Goal: Task Accomplishment & Management: Complete application form

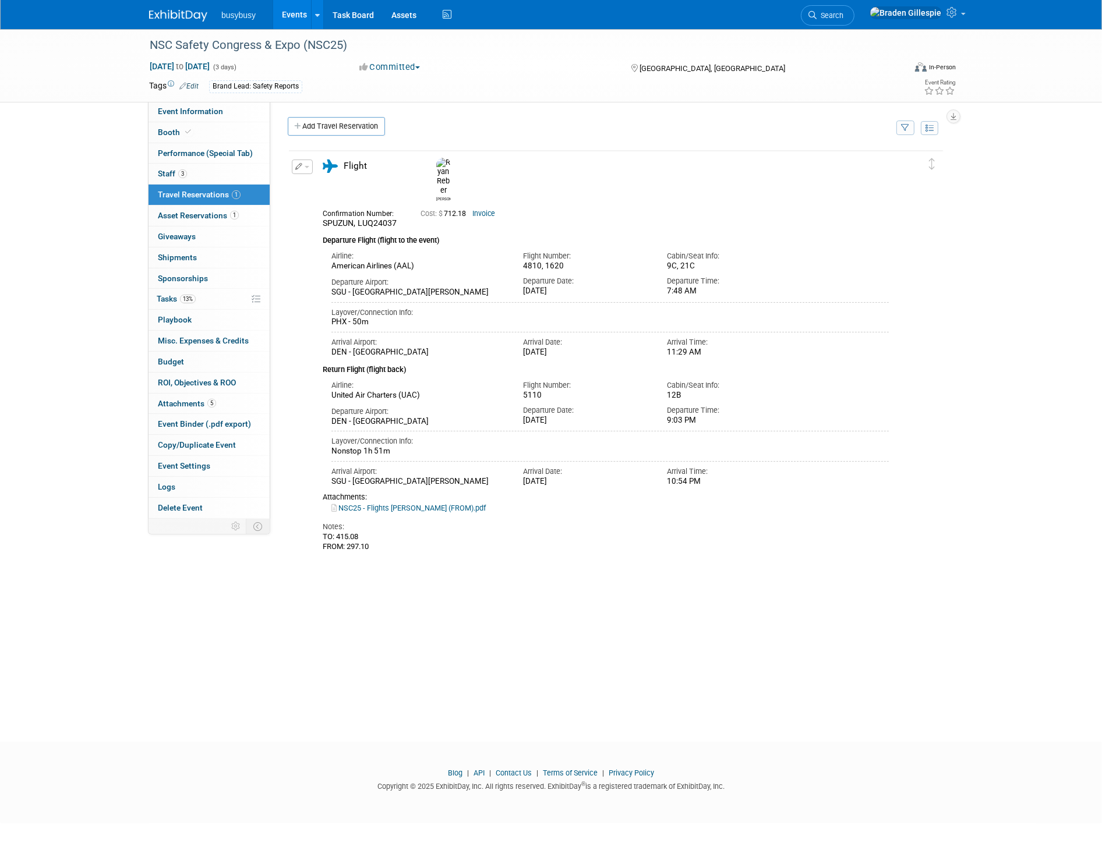
click at [176, 14] on img at bounding box center [178, 16] width 58 height 12
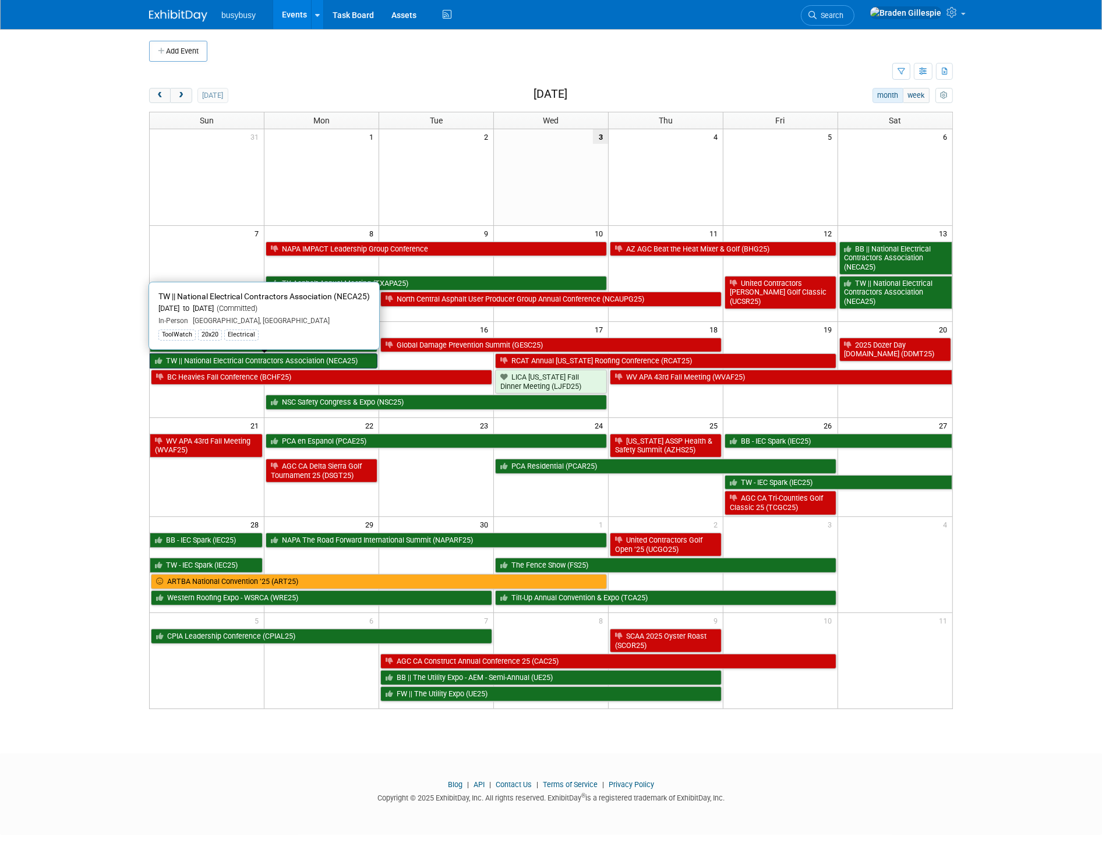
click at [348, 359] on link "TW || National Electrical Contractors Association (NECA25)" at bounding box center [264, 360] width 228 height 15
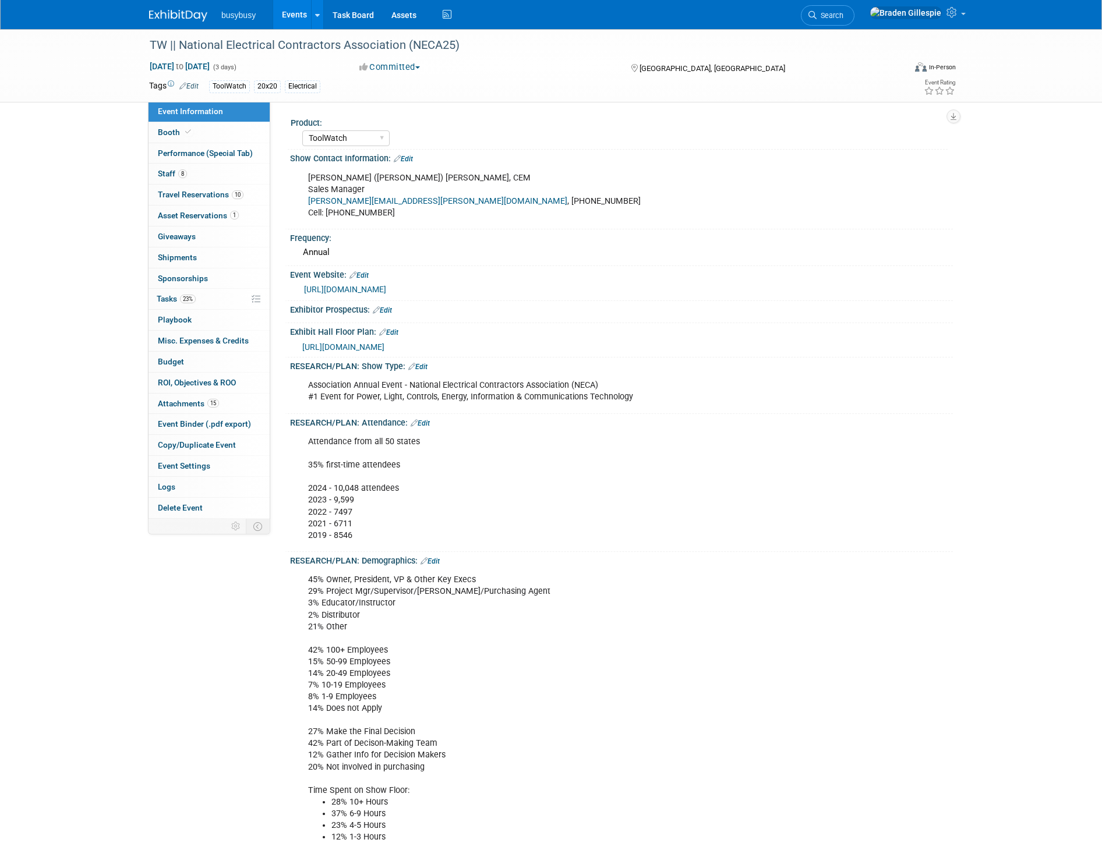
select select "ToolWatch"
click at [245, 130] on link "Booth" at bounding box center [208, 132] width 121 height 20
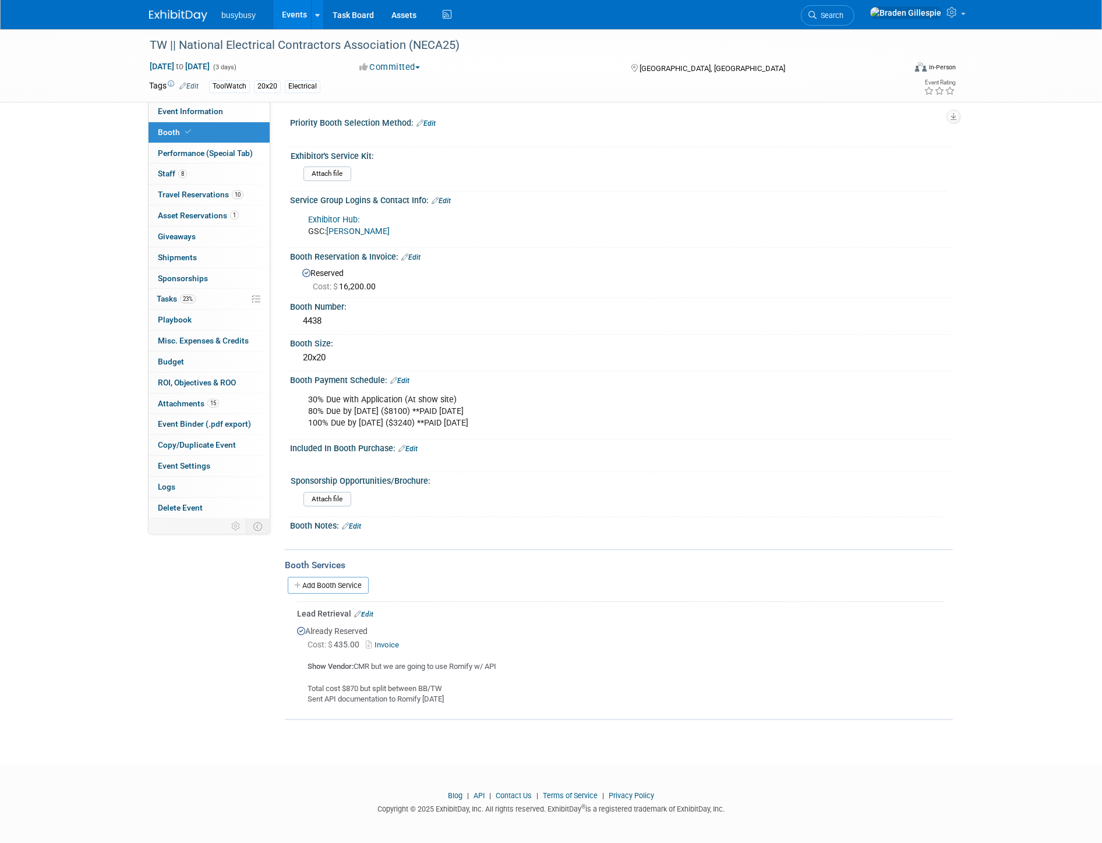
click at [339, 231] on link "Freeman" at bounding box center [357, 231] width 63 height 10
click at [843, 15] on span "Search" at bounding box center [829, 15] width 27 height 9
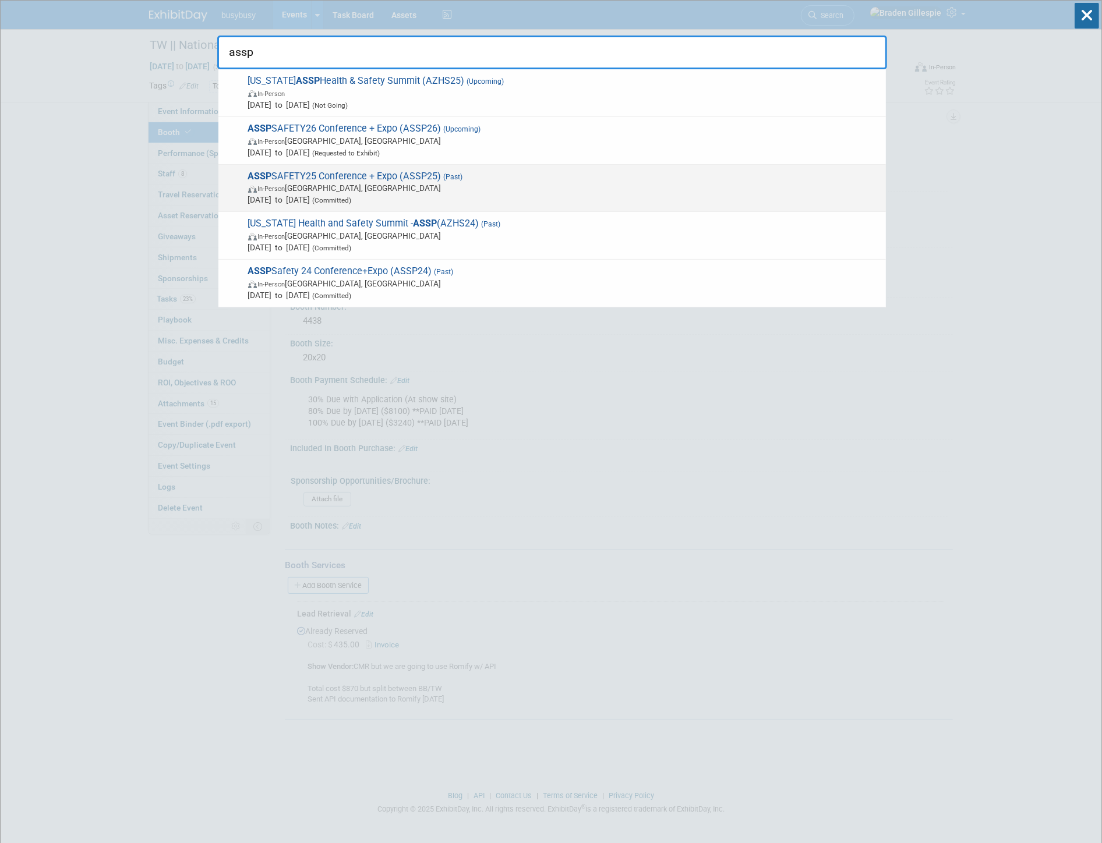
type input "assp"
click at [475, 197] on span "Jul 22, 2025 to Jul 24, 2025 (Committed)" at bounding box center [564, 200] width 632 height 12
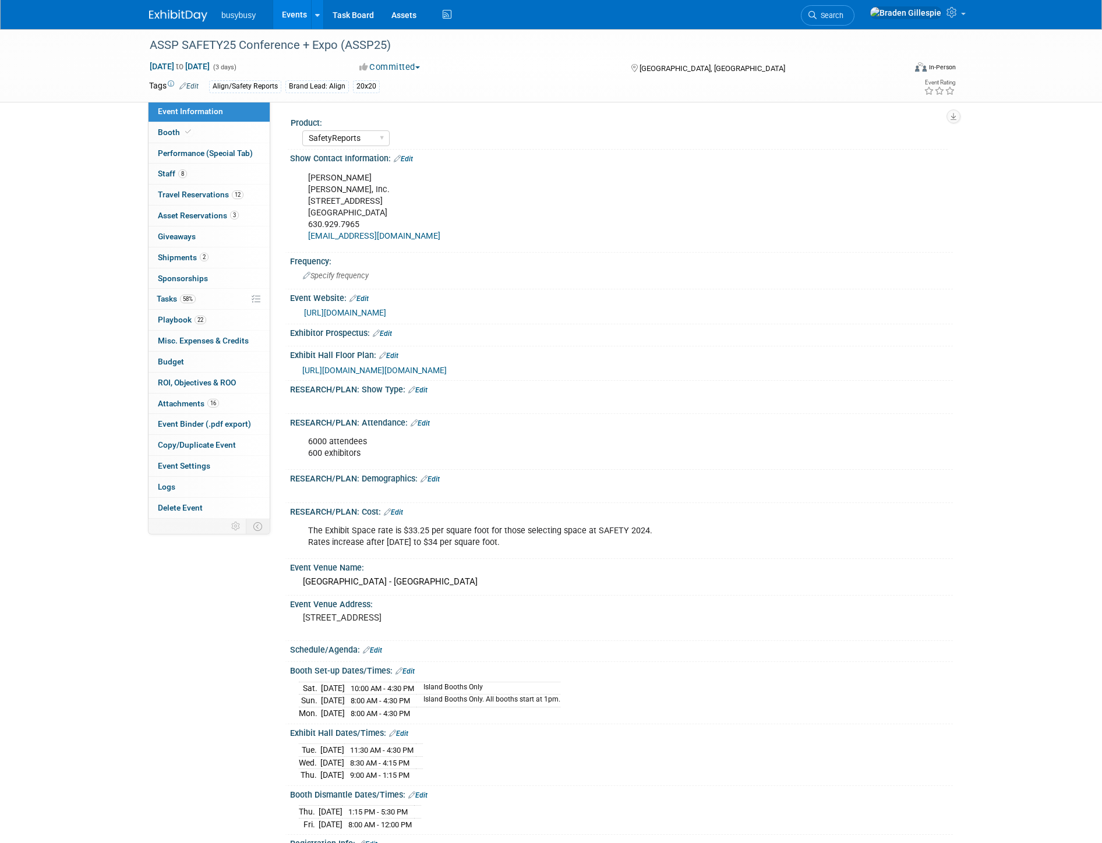
select select "SafetyReports"
click at [218, 217] on span "Asset Reservations 3" at bounding box center [198, 215] width 81 height 9
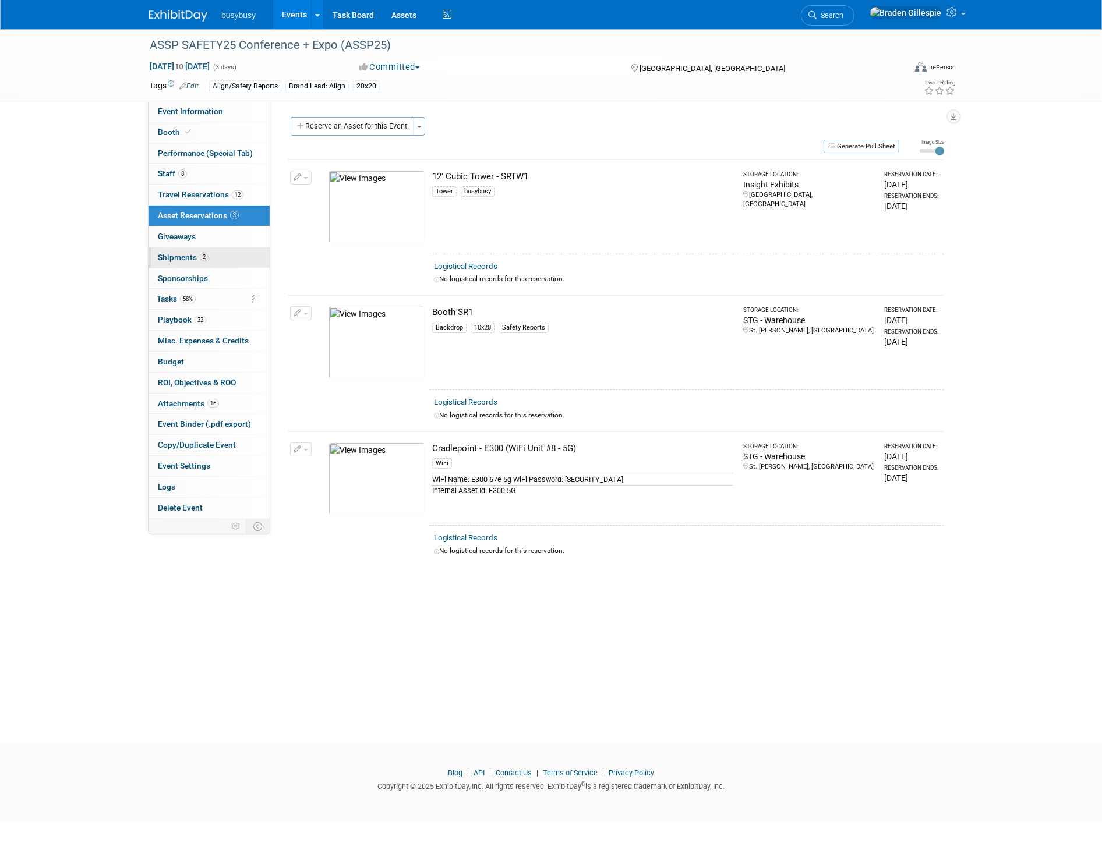
click at [205, 252] on link "2 Shipments 2" at bounding box center [208, 257] width 121 height 20
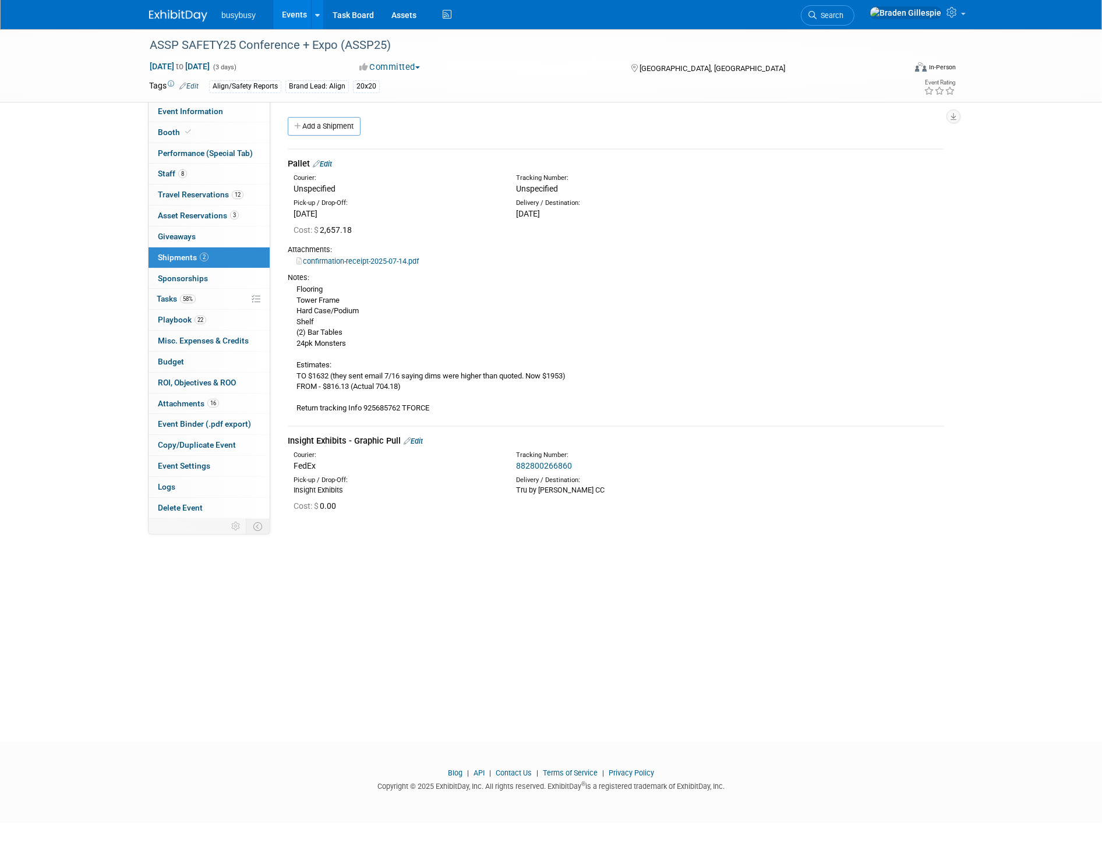
click at [374, 257] on link "confirmation-receipt-2025-07-14.pdf" at bounding box center [357, 261] width 122 height 9
click at [199, 13] on img at bounding box center [178, 16] width 58 height 12
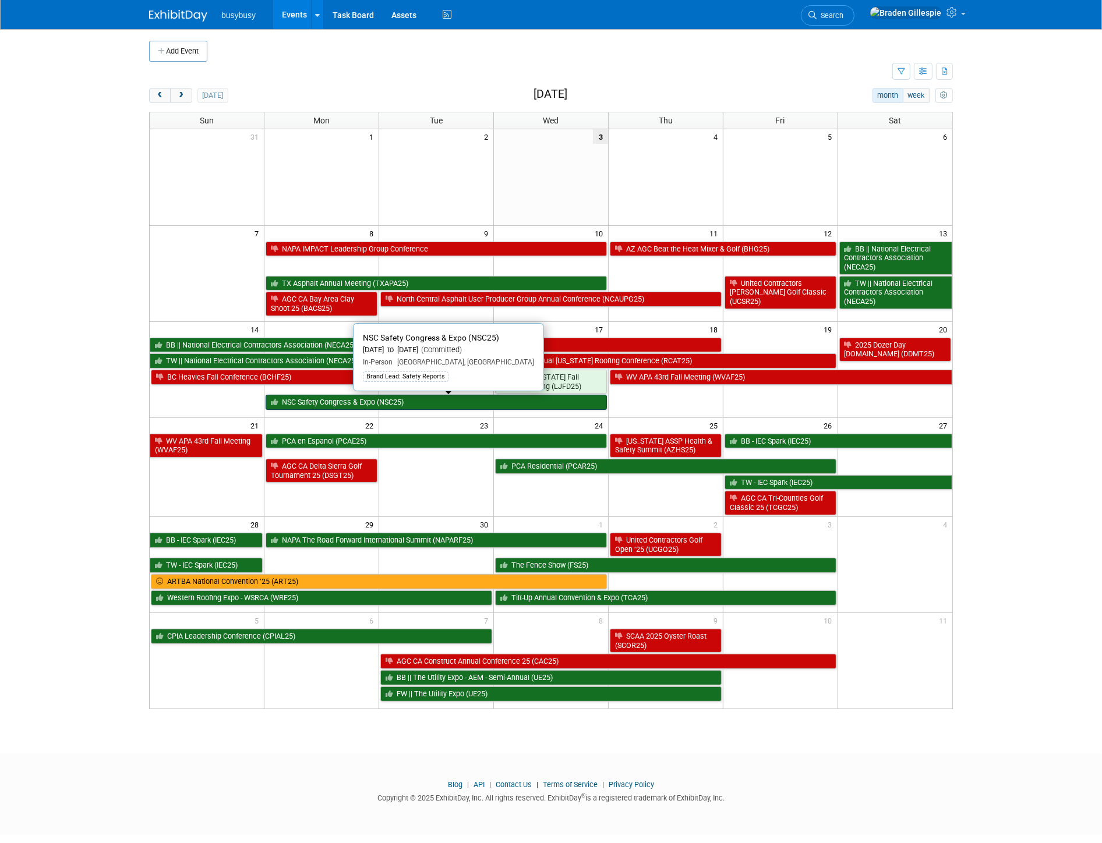
click at [374, 406] on link "NSC Safety Congress & Expo (NSC25)" at bounding box center [436, 402] width 341 height 15
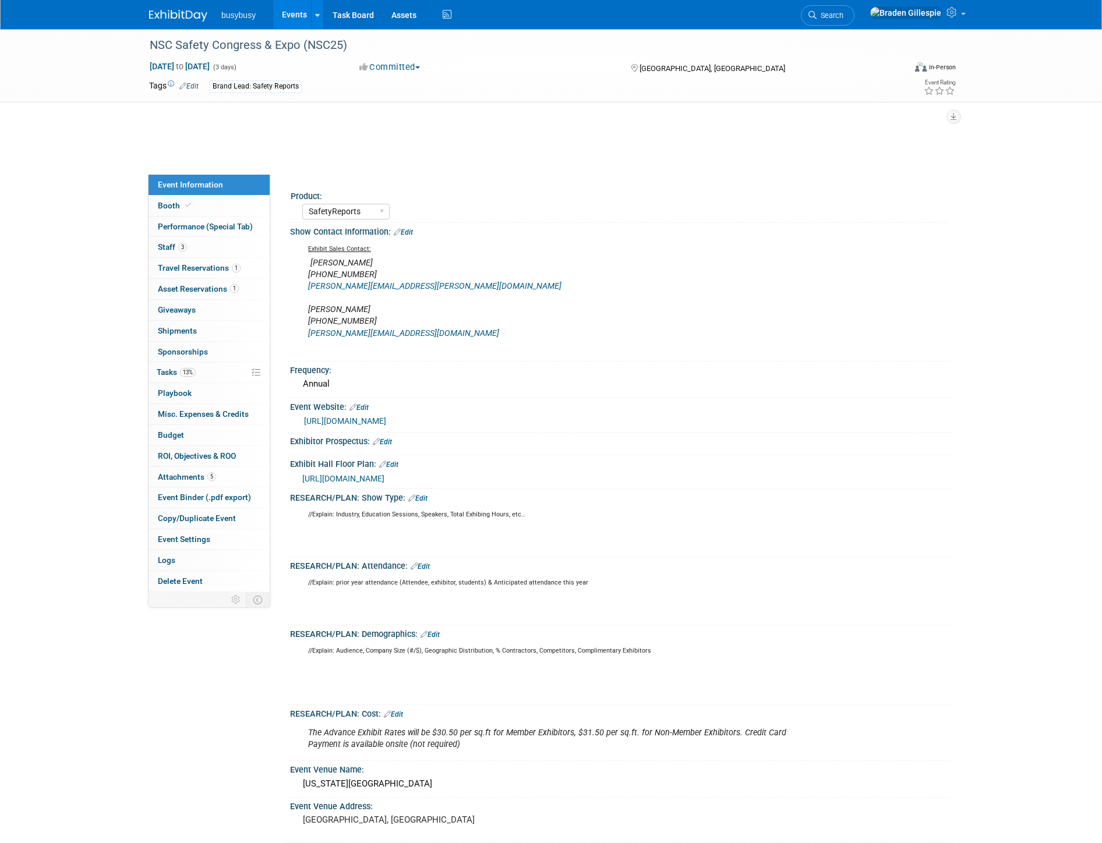
select select "SafetyReports"
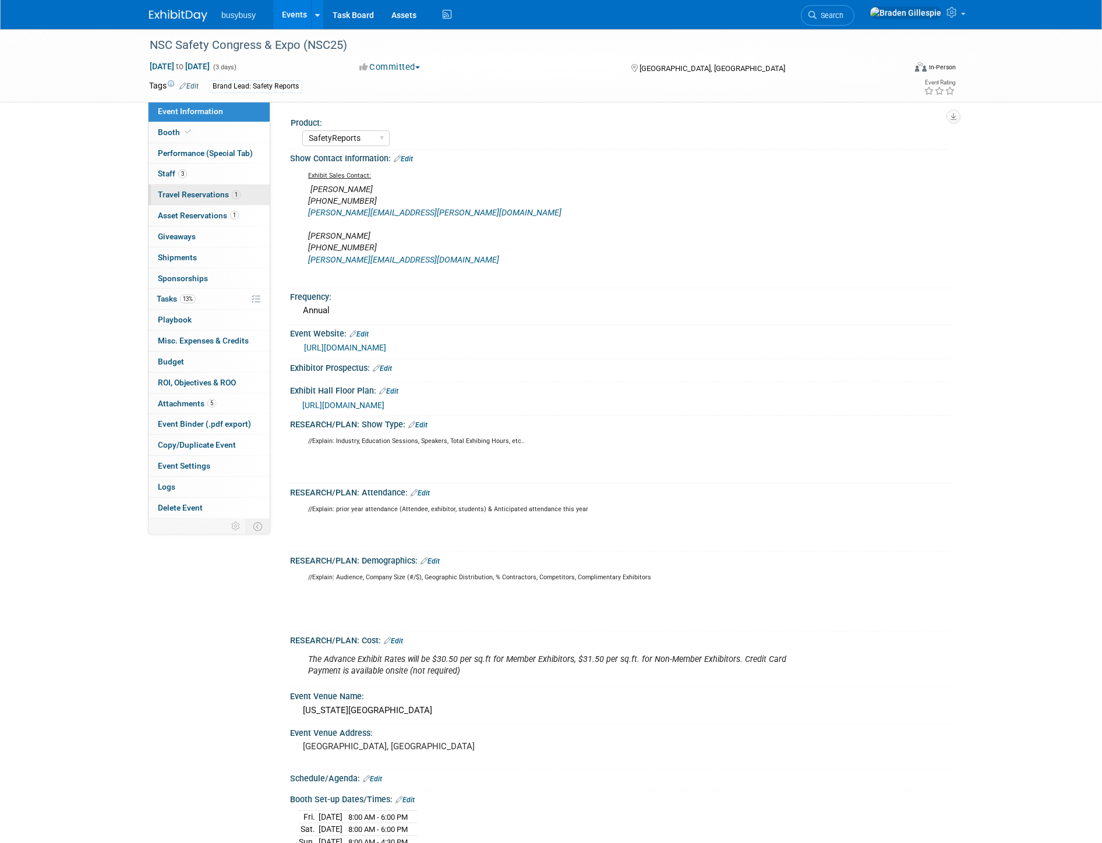
click at [218, 202] on link "1 Travel Reservations 1" at bounding box center [208, 195] width 121 height 20
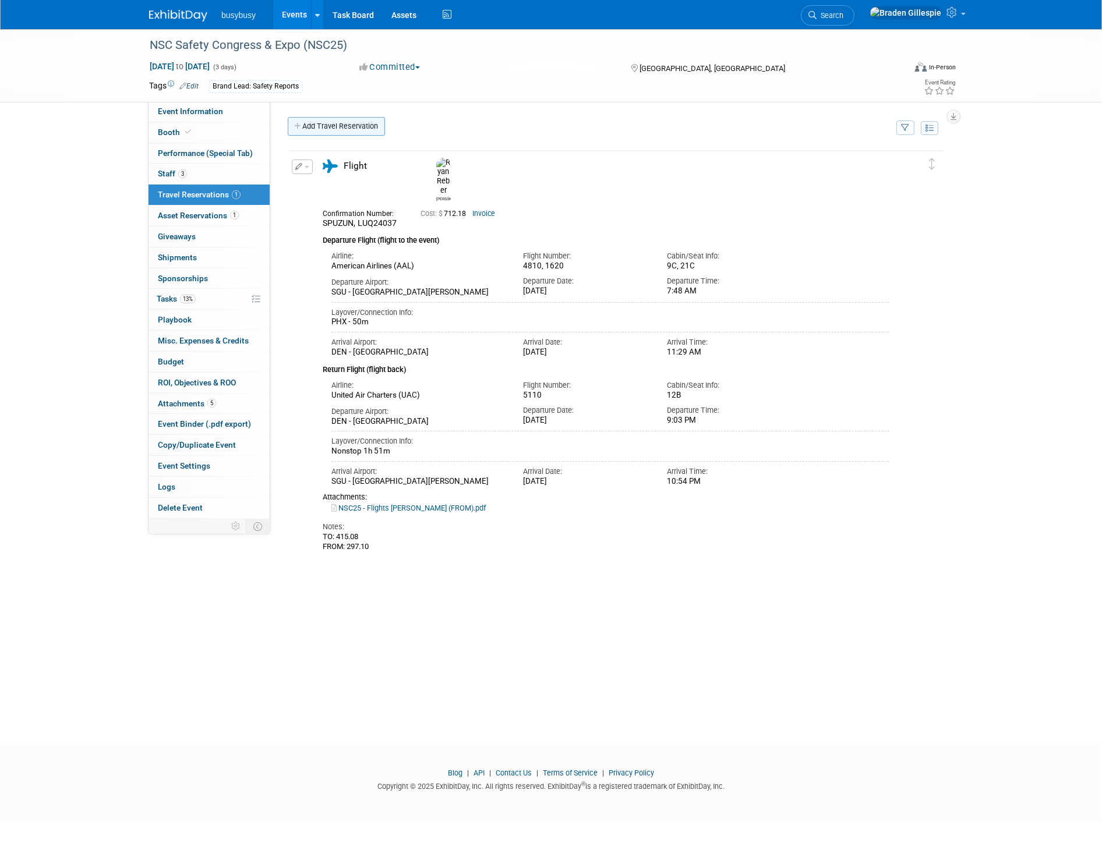
click at [351, 128] on link "Add Travel Reservation" at bounding box center [336, 126] width 97 height 19
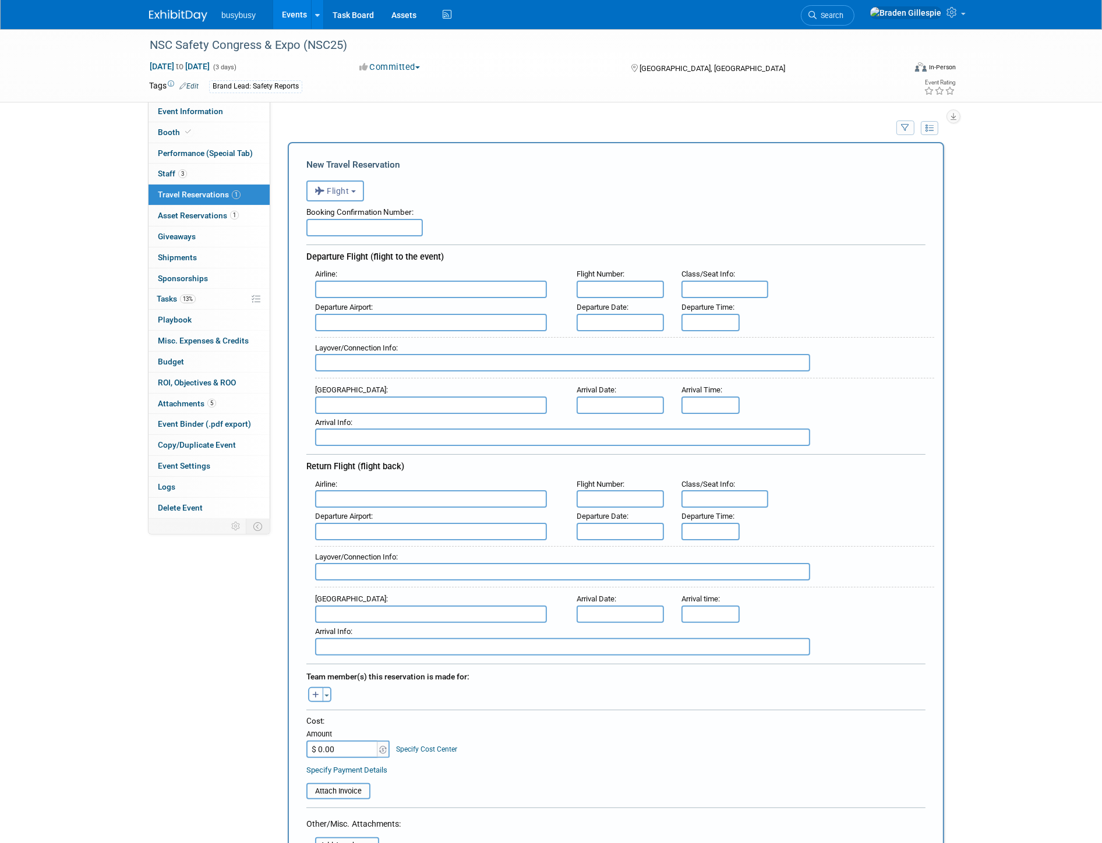
click at [462, 289] on input "text" at bounding box center [431, 289] width 232 height 17
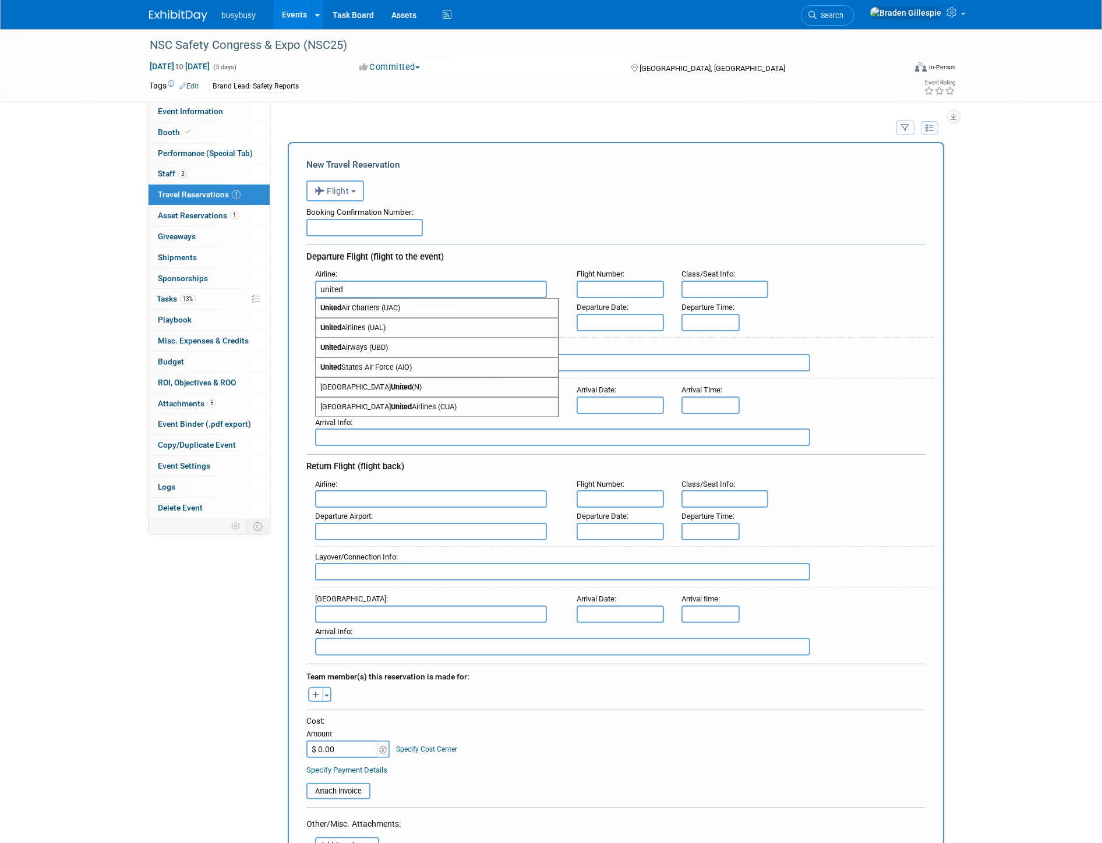
click at [440, 321] on span "United Airlines (UAL)" at bounding box center [437, 327] width 242 height 19
type input "United Airlines (UAL)"
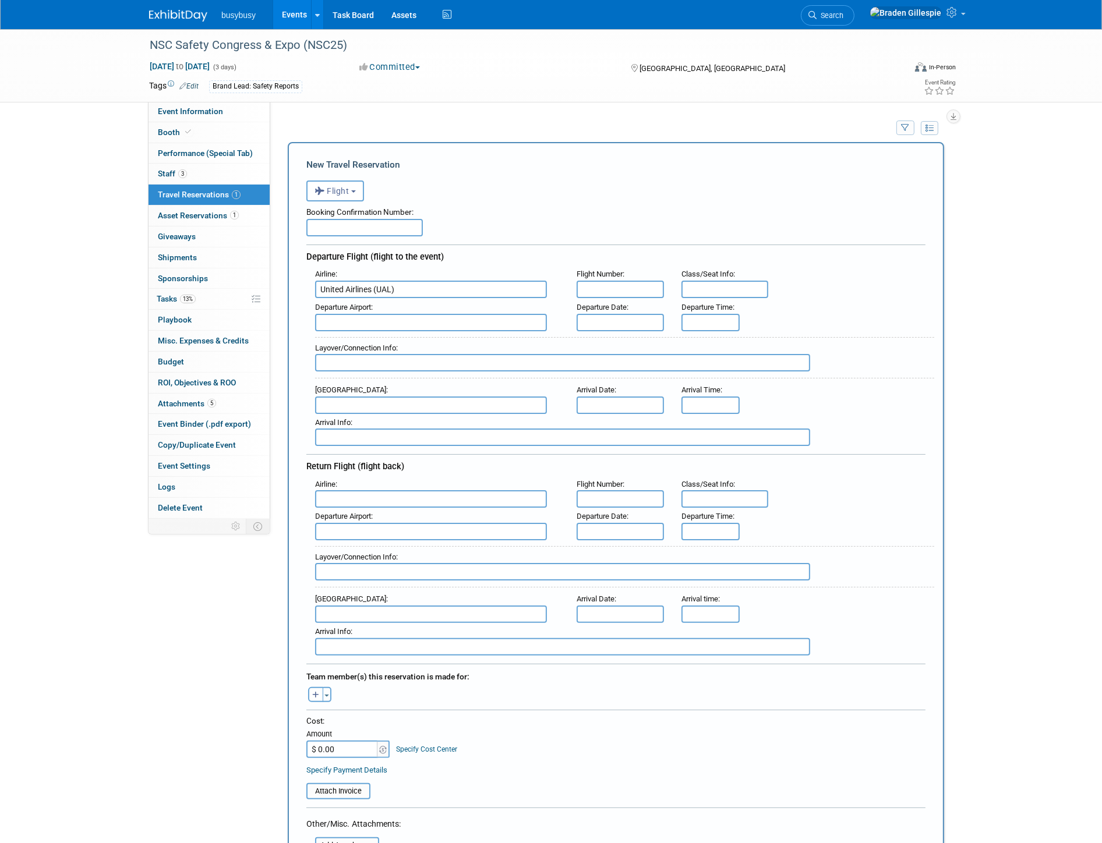
click at [387, 490] on input "text" at bounding box center [431, 498] width 232 height 17
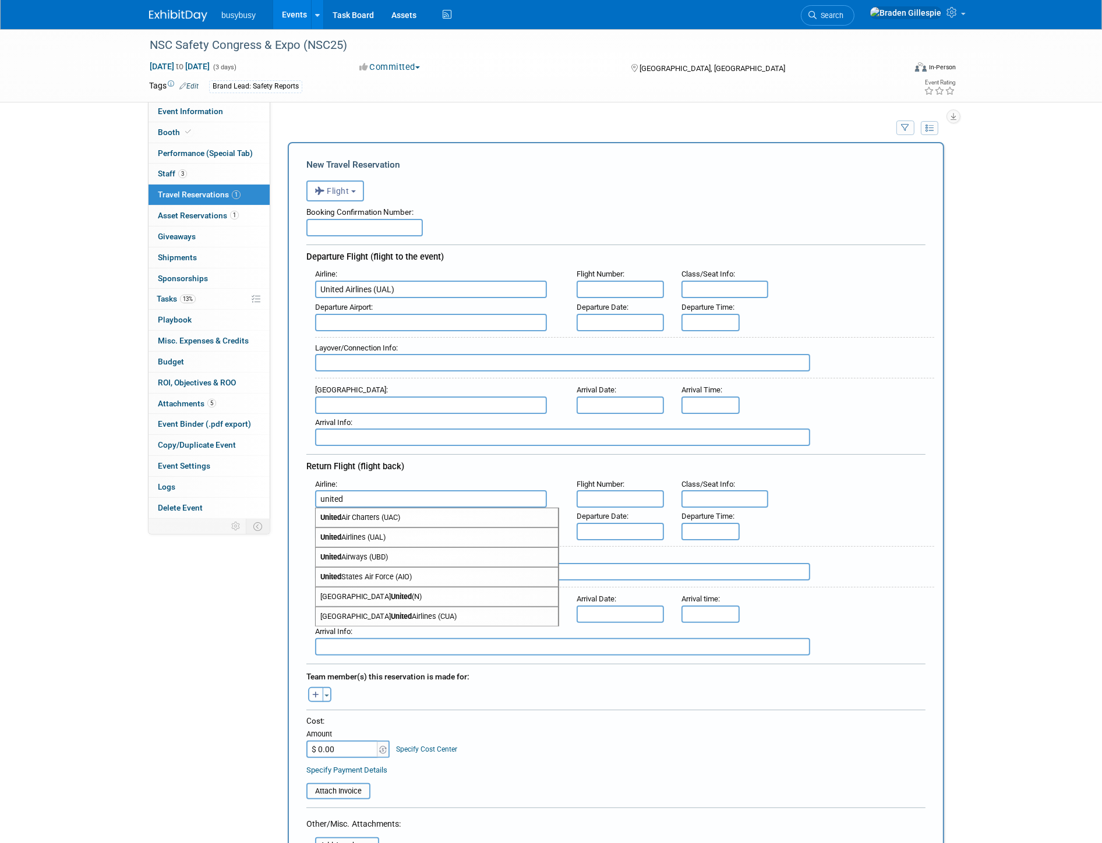
click at [368, 533] on span "United Airlines (UAL)" at bounding box center [437, 537] width 242 height 19
type input "United Airlines (UAL)"
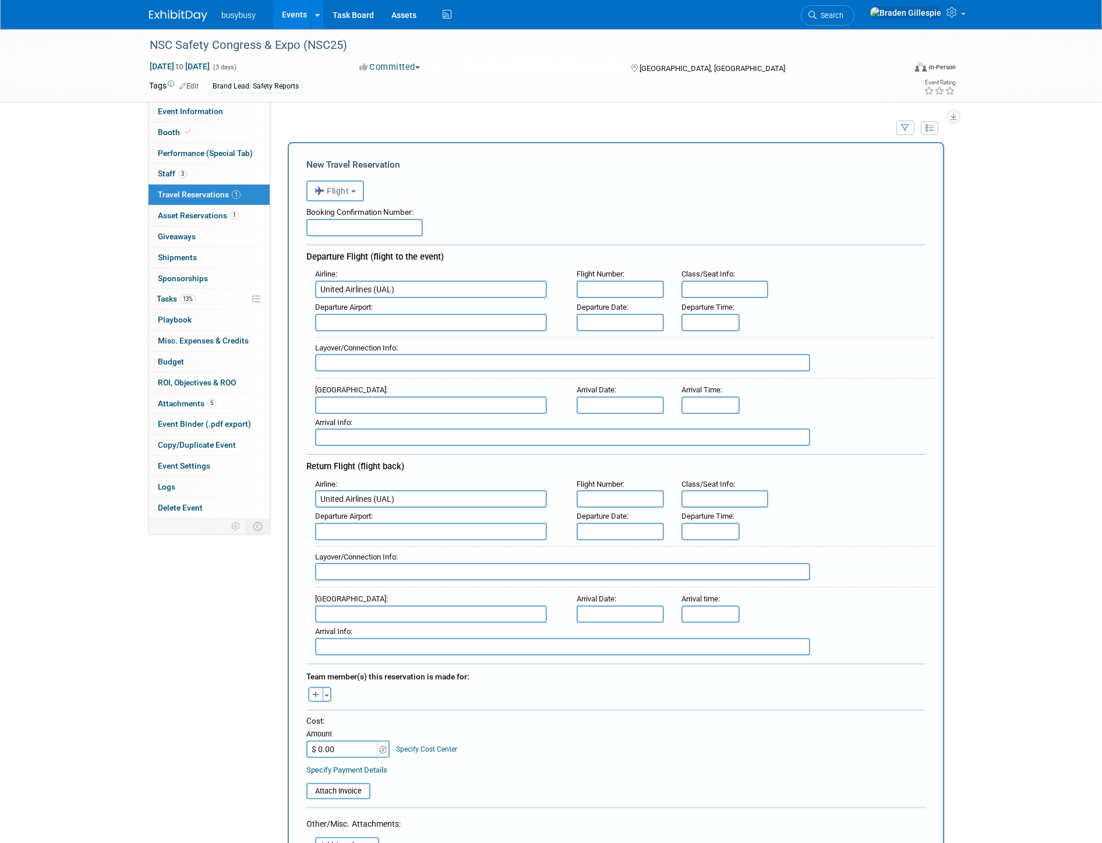
click at [386, 220] on input "text" at bounding box center [364, 227] width 116 height 17
paste input "O0WZJ0"
type input "O0WZJ0"
click at [613, 317] on input "text" at bounding box center [619, 322] width 87 height 17
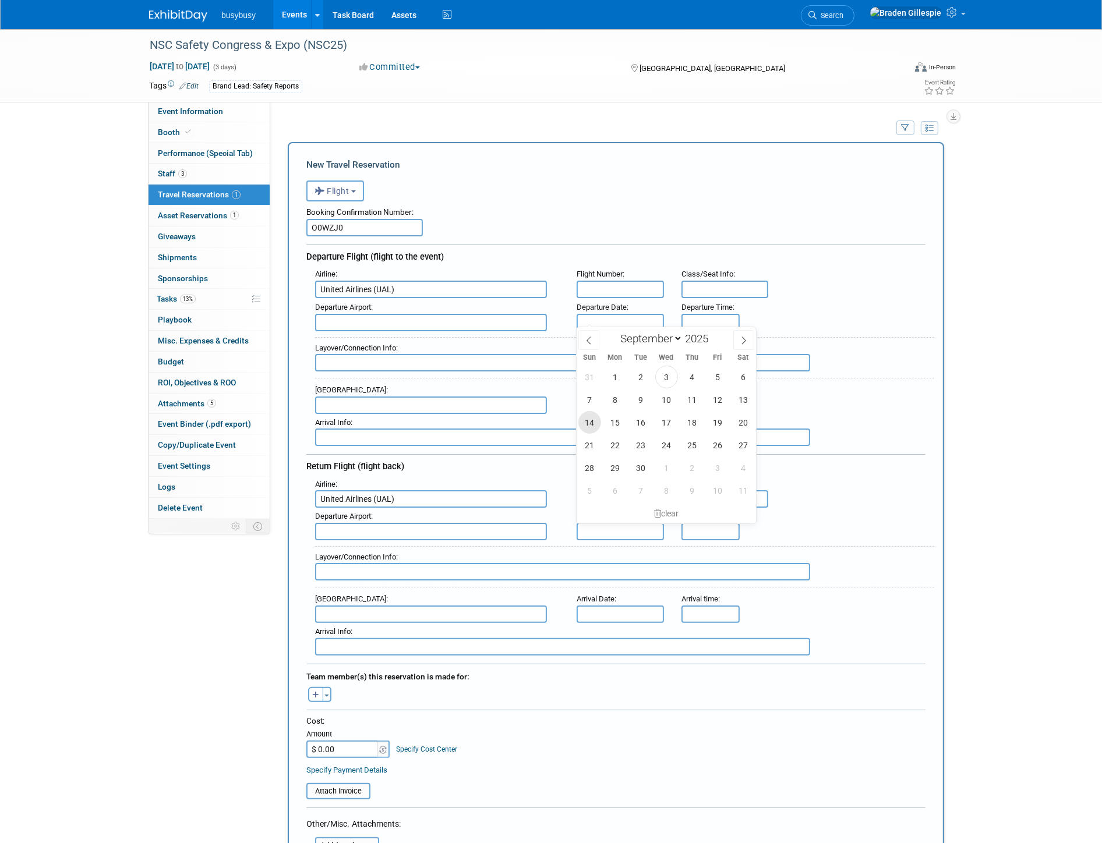
click at [586, 427] on span "14" at bounding box center [589, 422] width 23 height 23
type input "[DATE]"
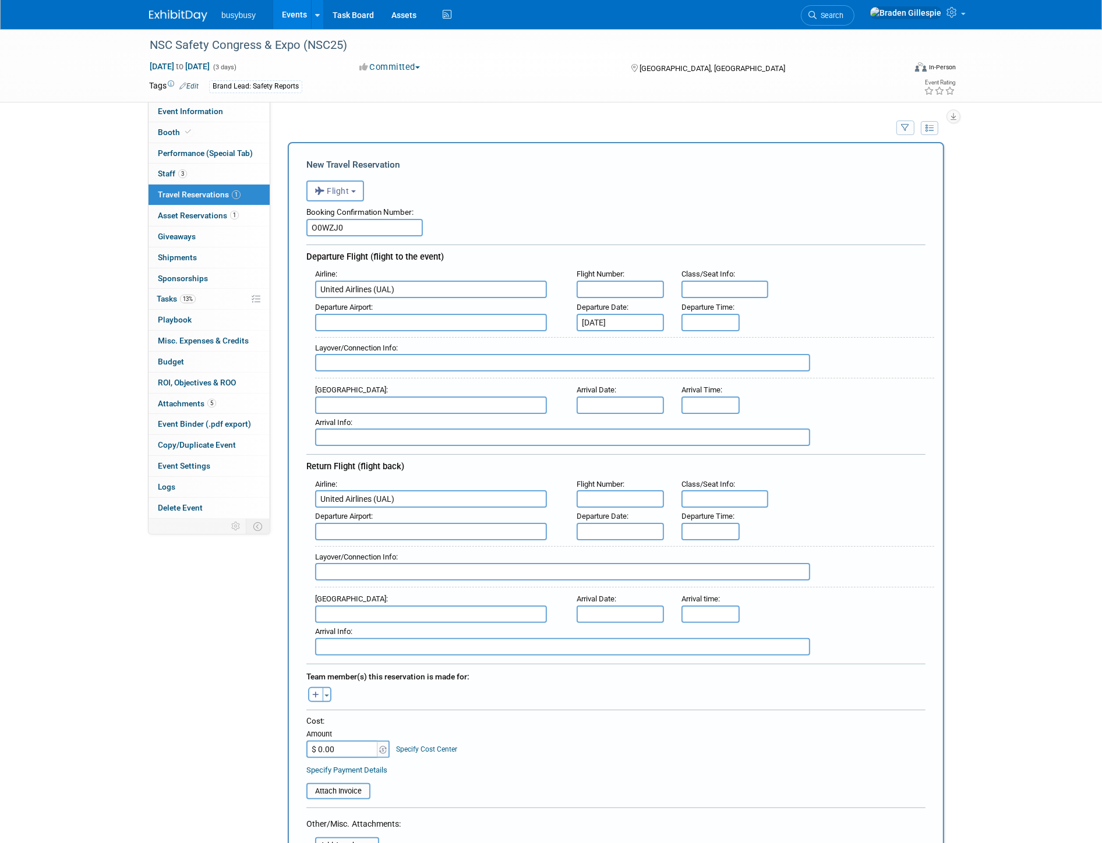
drag, startPoint x: 606, startPoint y: 397, endPoint x: 603, endPoint y: 408, distance: 11.0
click at [606, 398] on input "text" at bounding box center [619, 405] width 87 height 17
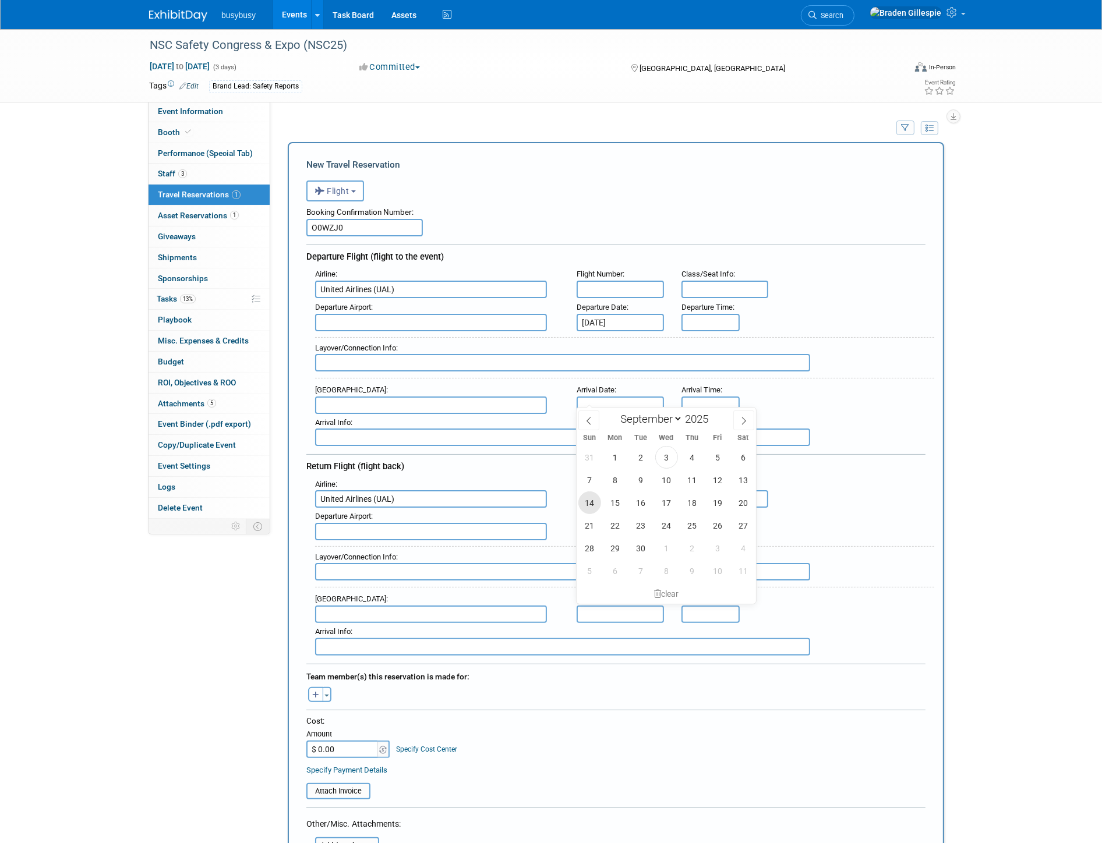
click at [592, 504] on span "14" at bounding box center [589, 502] width 23 height 23
type input "[DATE]"
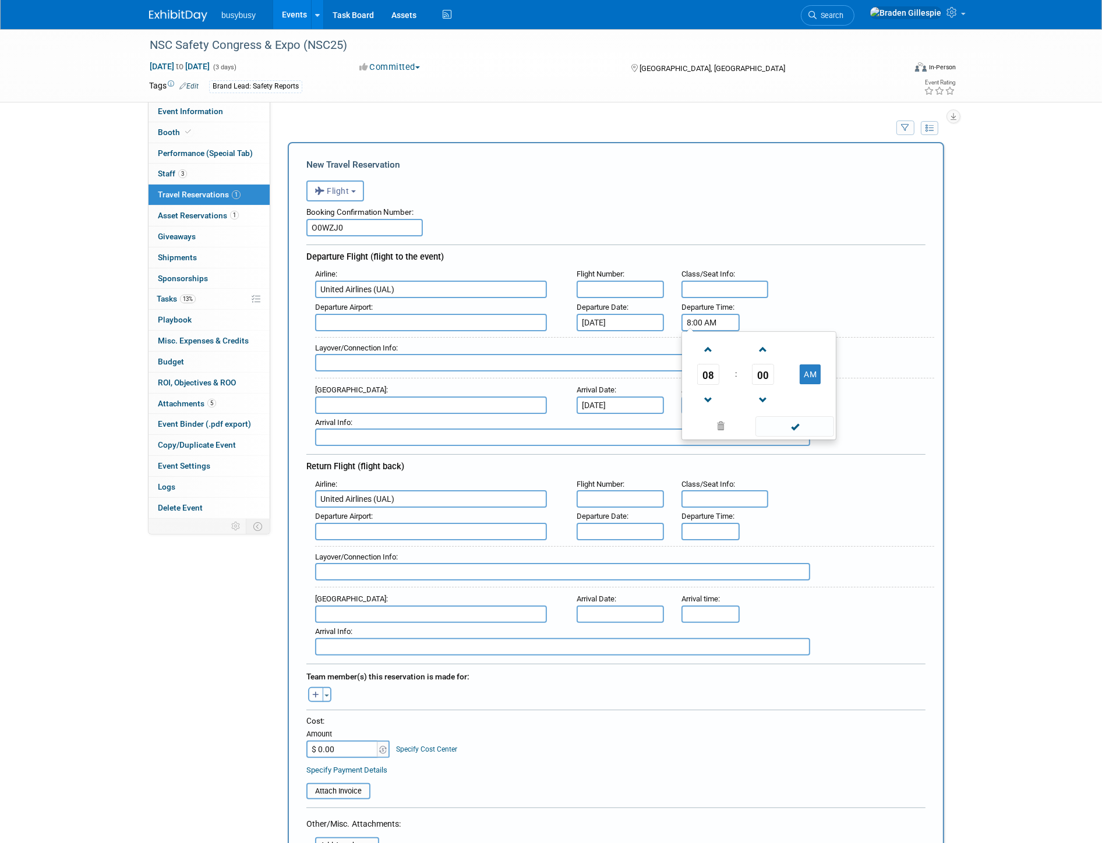
click at [722, 317] on input "8:00 AM" at bounding box center [710, 322] width 58 height 17
drag, startPoint x: 723, startPoint y: 317, endPoint x: 597, endPoint y: 332, distance: 126.7
click at [616, 328] on div "Airline : United Airlines (UAL) Flight Number : Class/Seat Info : Departure Air…" at bounding box center [615, 356] width 619 height 180
type input "11:05 AM"
drag, startPoint x: 741, startPoint y: 398, endPoint x: 735, endPoint y: 398, distance: 5.9
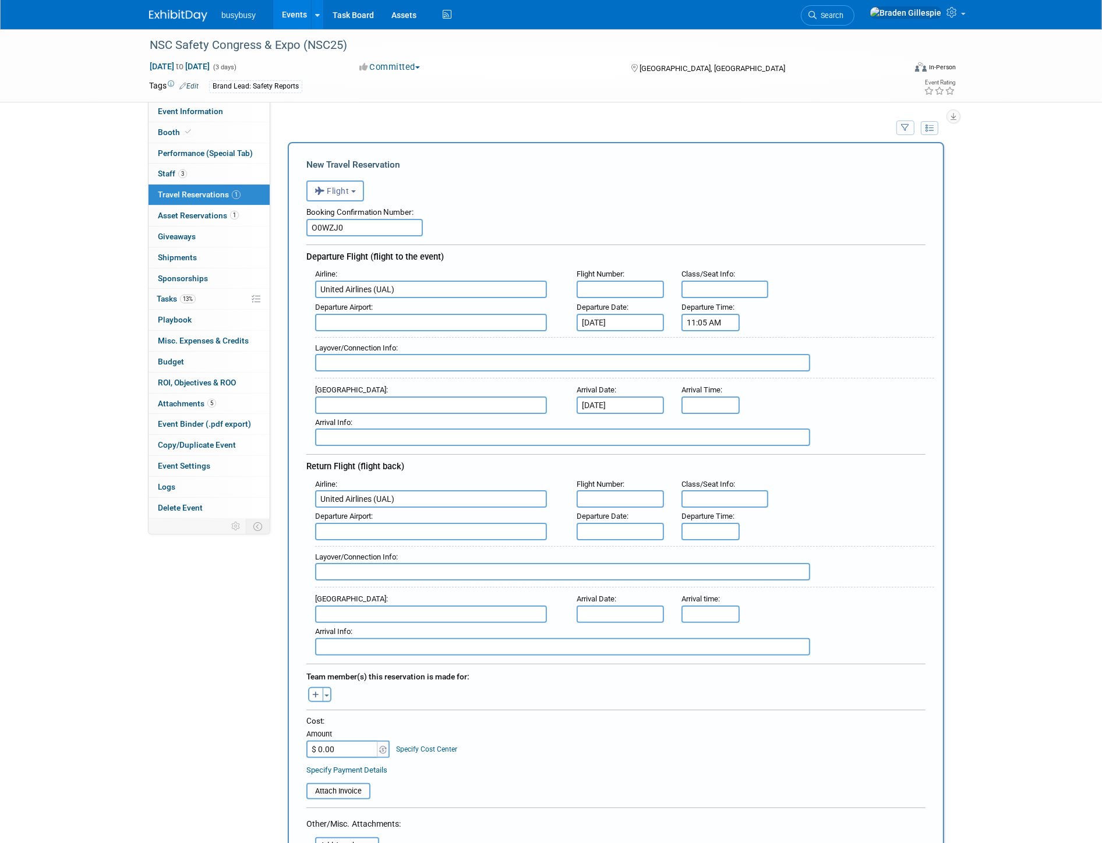
click at [740, 398] on div "Arrival Time :" at bounding box center [708, 397] width 73 height 33
click at [728, 397] on input "8:00 AM" at bounding box center [710, 405] width 58 height 17
drag, startPoint x: 642, startPoint y: 387, endPoint x: 629, endPoint y: 386, distance: 12.9
click at [629, 385] on div "Arrival Airport : Arrival Date : [DATE] Arrival Time : 8:00 AM 08 : 00 AM 12 01…" at bounding box center [620, 397] width 628 height 33
type input "12:40 PM"
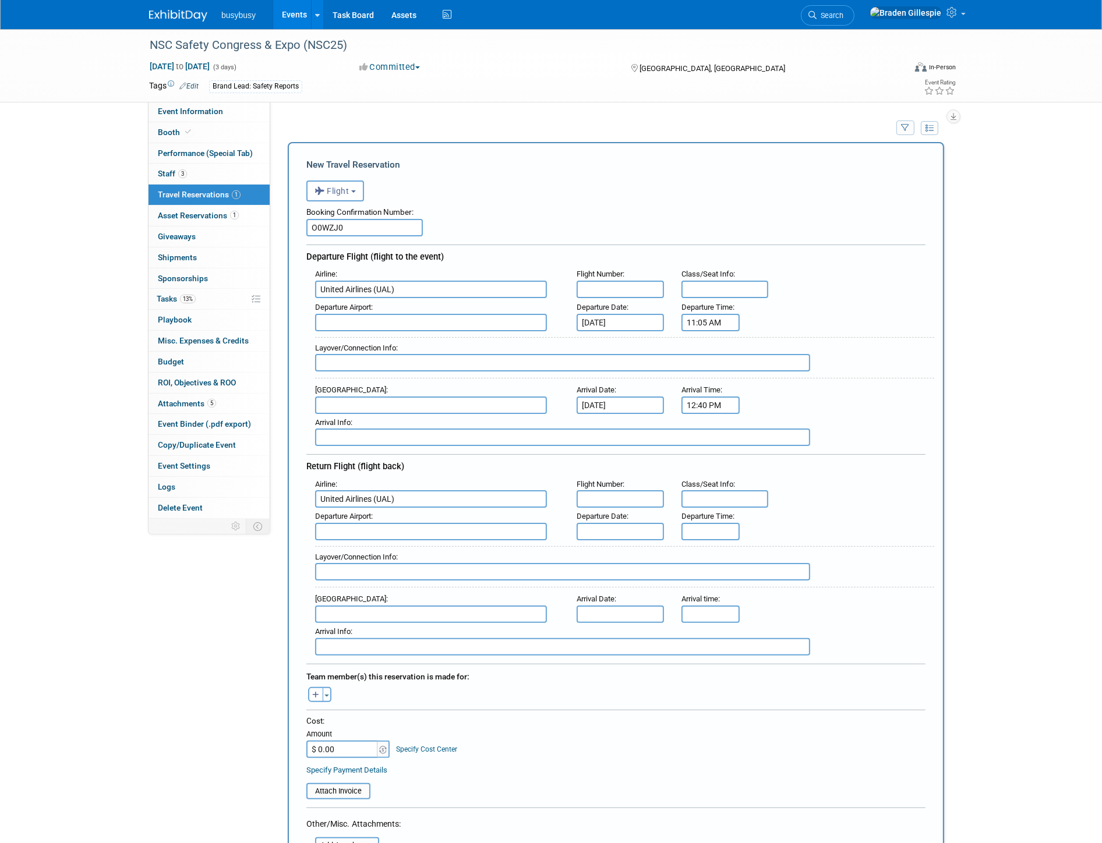
click at [596, 283] on input "text" at bounding box center [619, 289] width 87 height 17
type input "1970"
click at [715, 283] on input "text" at bounding box center [724, 289] width 87 height 17
type input "25A"
click at [463, 322] on input "text" at bounding box center [431, 322] width 232 height 17
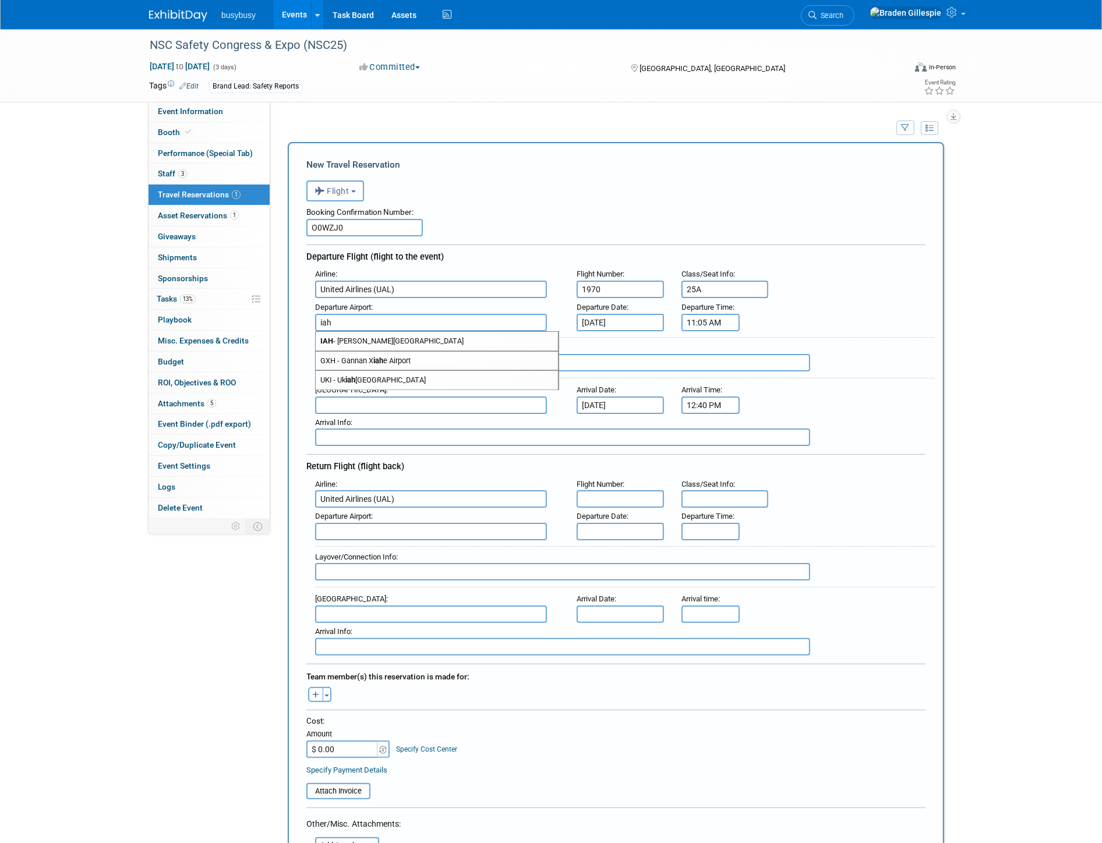
drag, startPoint x: 464, startPoint y: 337, endPoint x: 463, endPoint y: 358, distance: 21.6
click at [464, 338] on span "IAH - [PERSON_NAME][GEOGRAPHIC_DATA]" at bounding box center [437, 341] width 242 height 19
type input "IAH - [PERSON_NAME][GEOGRAPHIC_DATA]"
click at [451, 399] on input "text" at bounding box center [431, 405] width 232 height 17
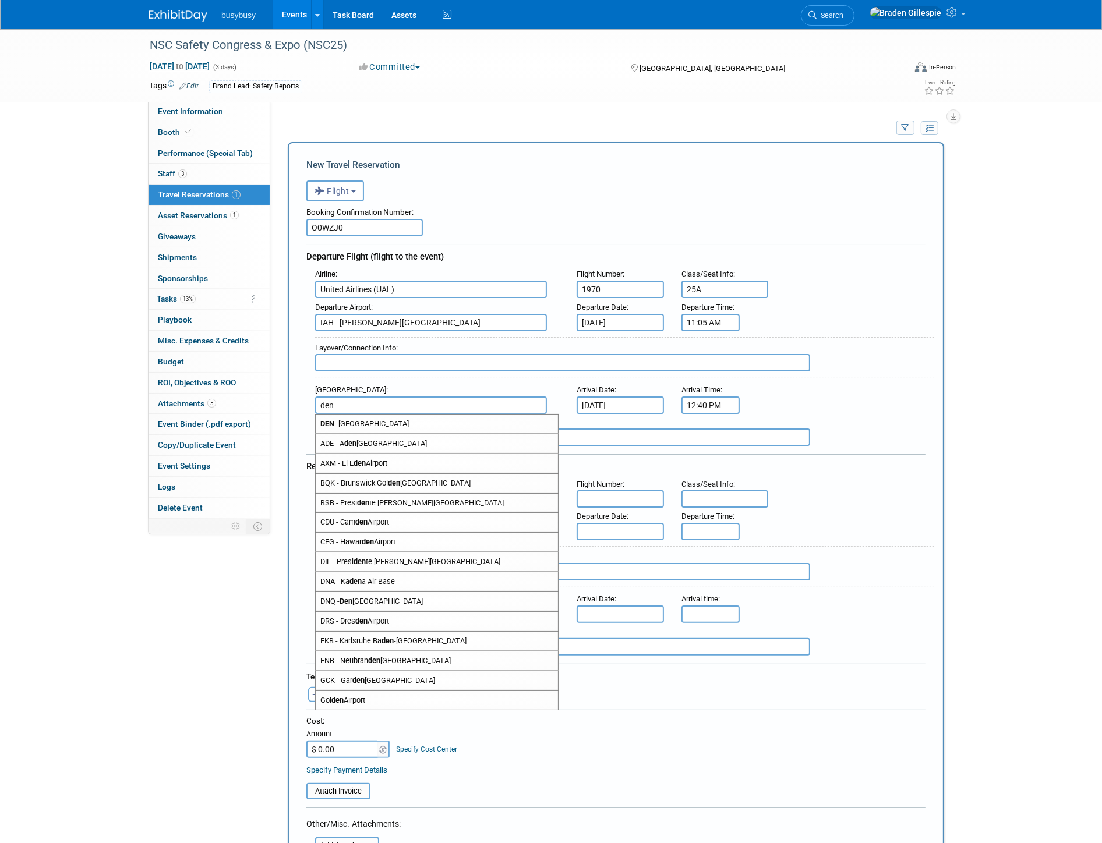
click at [461, 415] on span "DEN - [GEOGRAPHIC_DATA]" at bounding box center [437, 424] width 242 height 19
type input "DEN - [GEOGRAPHIC_DATA]"
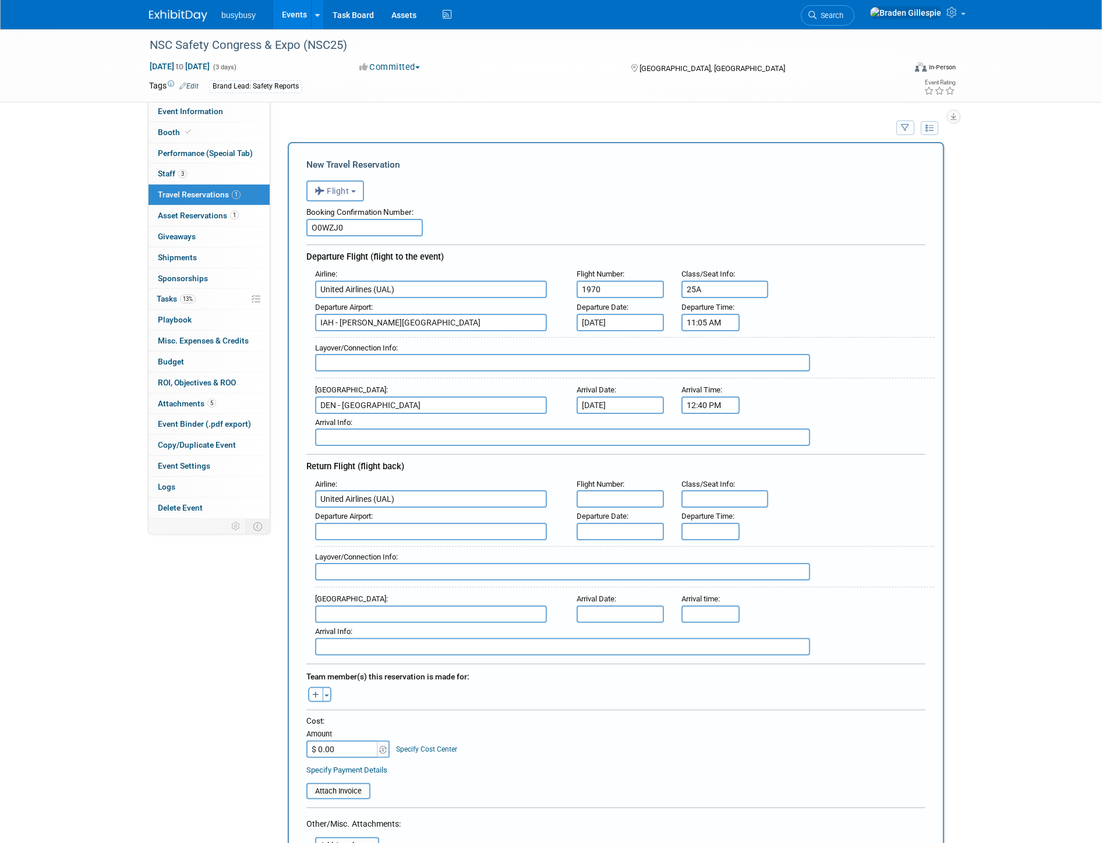
click at [464, 361] on input "text" at bounding box center [562, 362] width 495 height 17
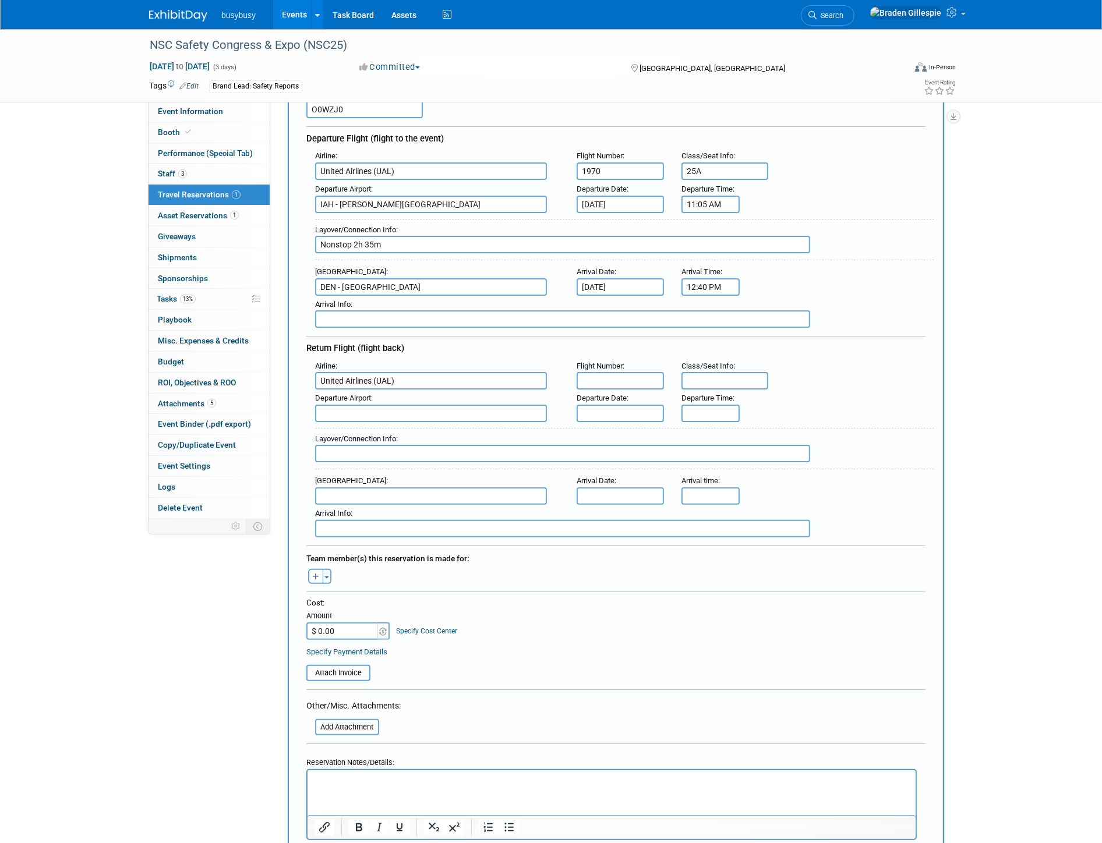
scroll to position [129, 0]
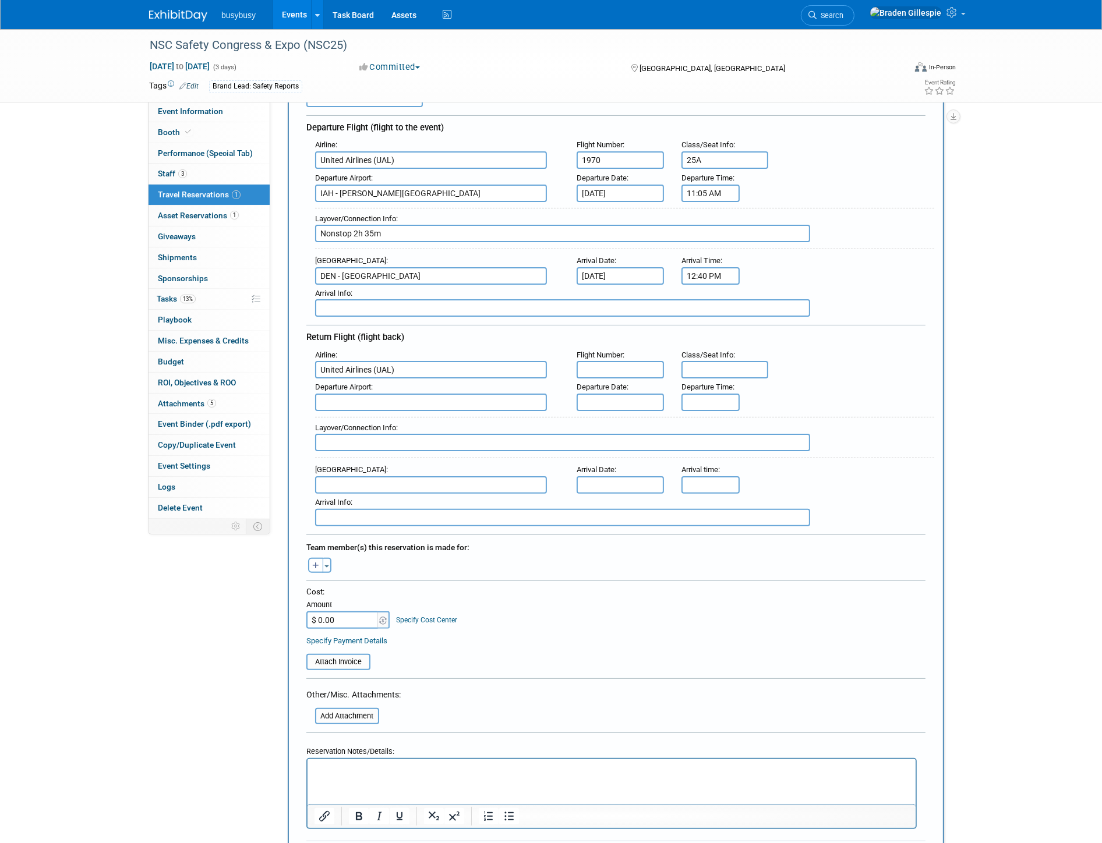
type input "Nonstop 2h 35m"
click at [433, 394] on input "text" at bounding box center [431, 402] width 232 height 17
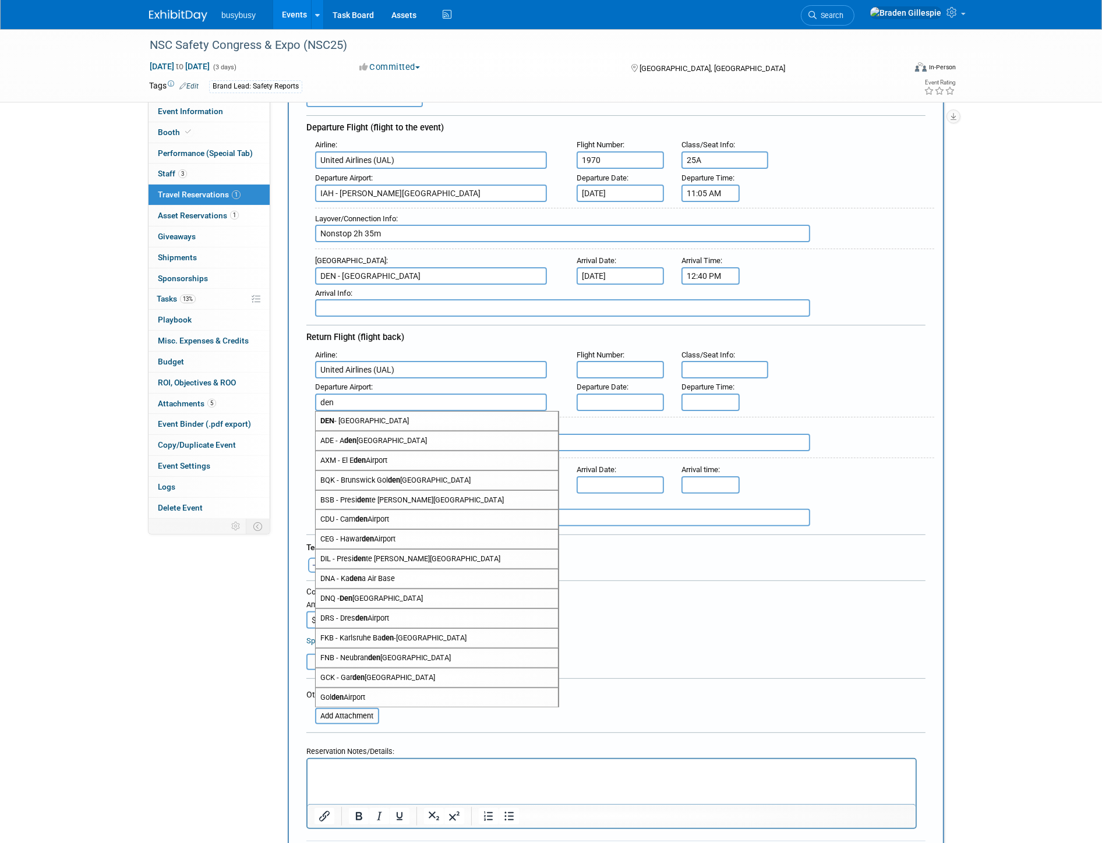
click at [423, 412] on span "DEN - [GEOGRAPHIC_DATA]" at bounding box center [437, 421] width 242 height 19
type input "DEN - [GEOGRAPHIC_DATA]"
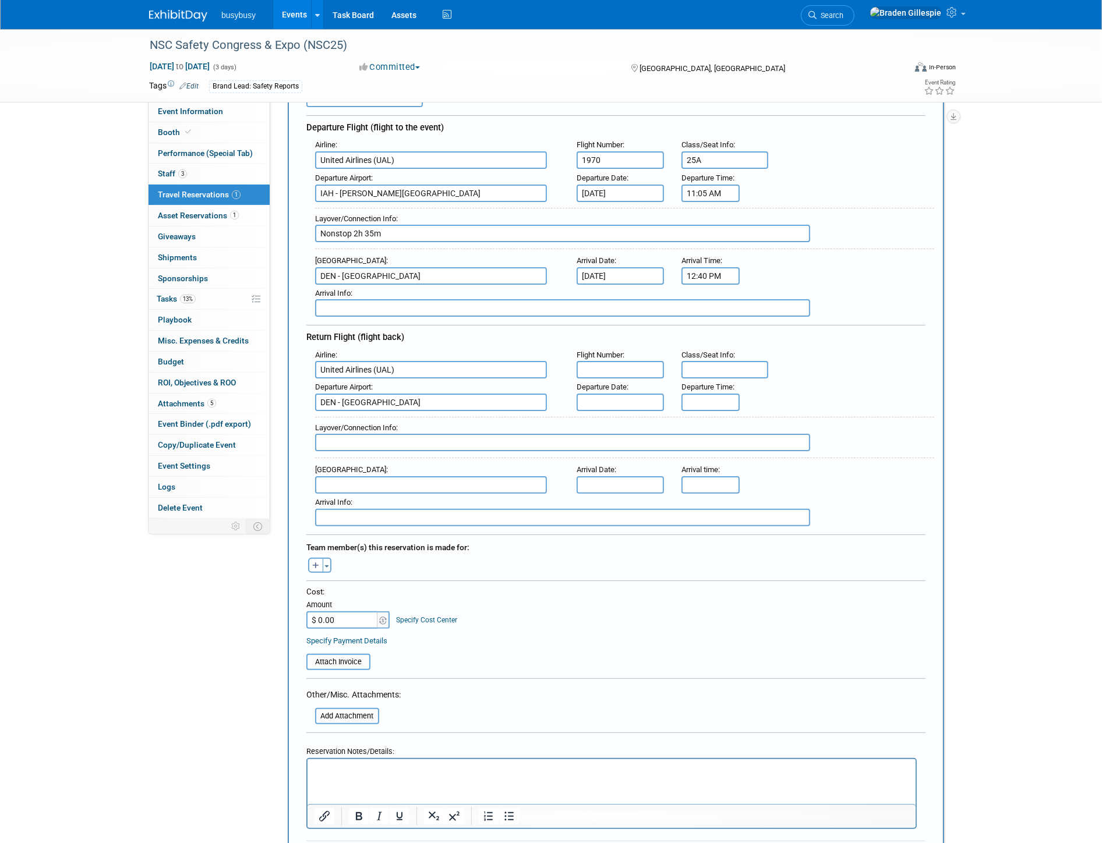
click at [423, 476] on input "text" at bounding box center [431, 484] width 232 height 17
type input "l"
click at [411, 494] on span "IAH - [PERSON_NAME][GEOGRAPHIC_DATA]" at bounding box center [437, 503] width 242 height 19
type input "IAH - [PERSON_NAME][GEOGRAPHIC_DATA]"
click at [426, 434] on input "text" at bounding box center [562, 442] width 495 height 17
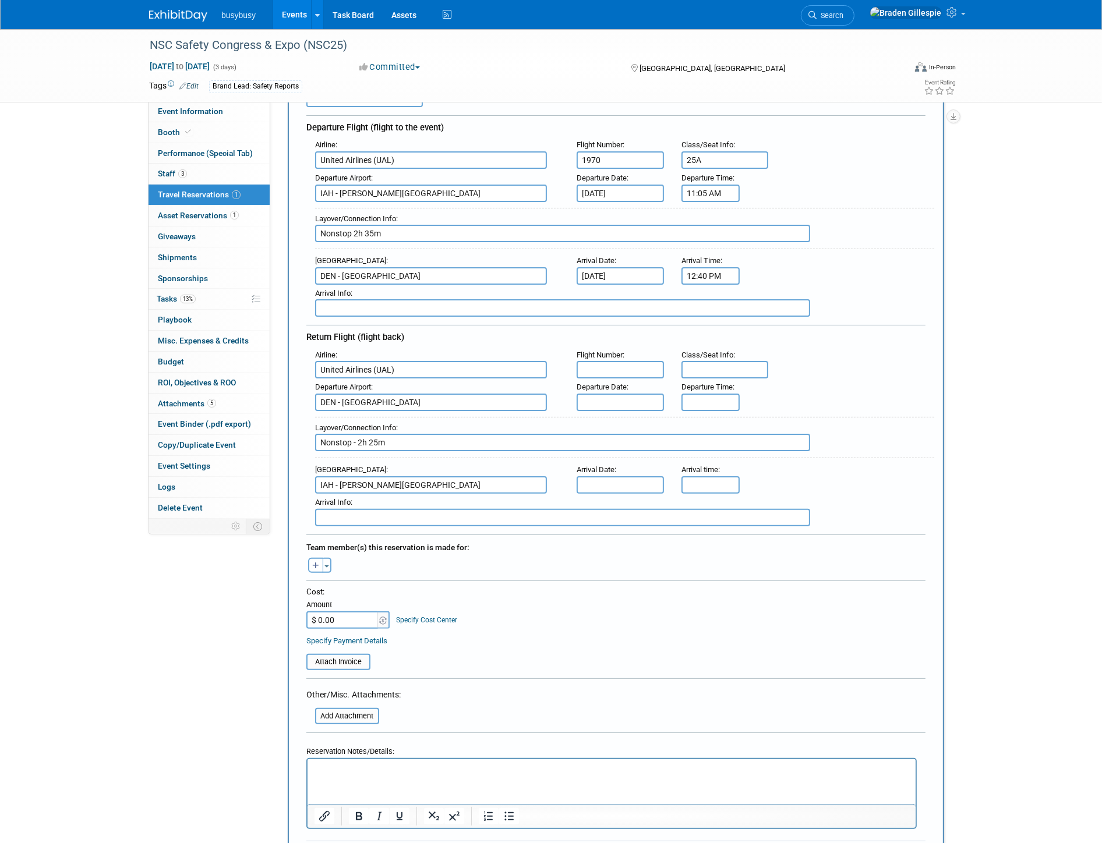
type input "Nonstop - 2h 25m"
drag, startPoint x: 645, startPoint y: 387, endPoint x: 643, endPoint y: 394, distance: 7.2
click at [644, 394] on input "text" at bounding box center [619, 402] width 87 height 17
click at [660, 493] on span "17" at bounding box center [666, 495] width 23 height 23
type input "[DATE]"
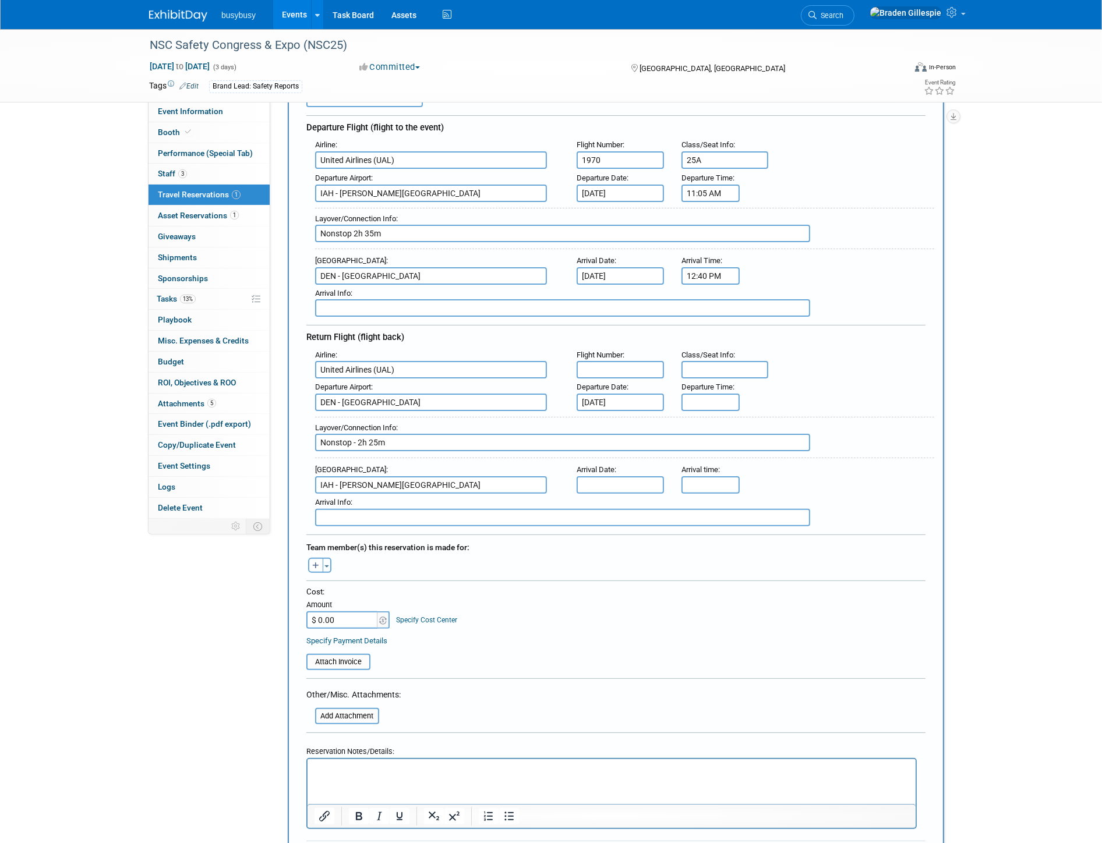
click at [639, 463] on div "Arrival Date :" at bounding box center [619, 469] width 87 height 13
click at [639, 476] on input "text" at bounding box center [619, 484] width 87 height 17
click at [668, 574] on span "17" at bounding box center [666, 576] width 23 height 23
type input "[DATE]"
click at [724, 394] on input "5:00 PM" at bounding box center [710, 402] width 58 height 17
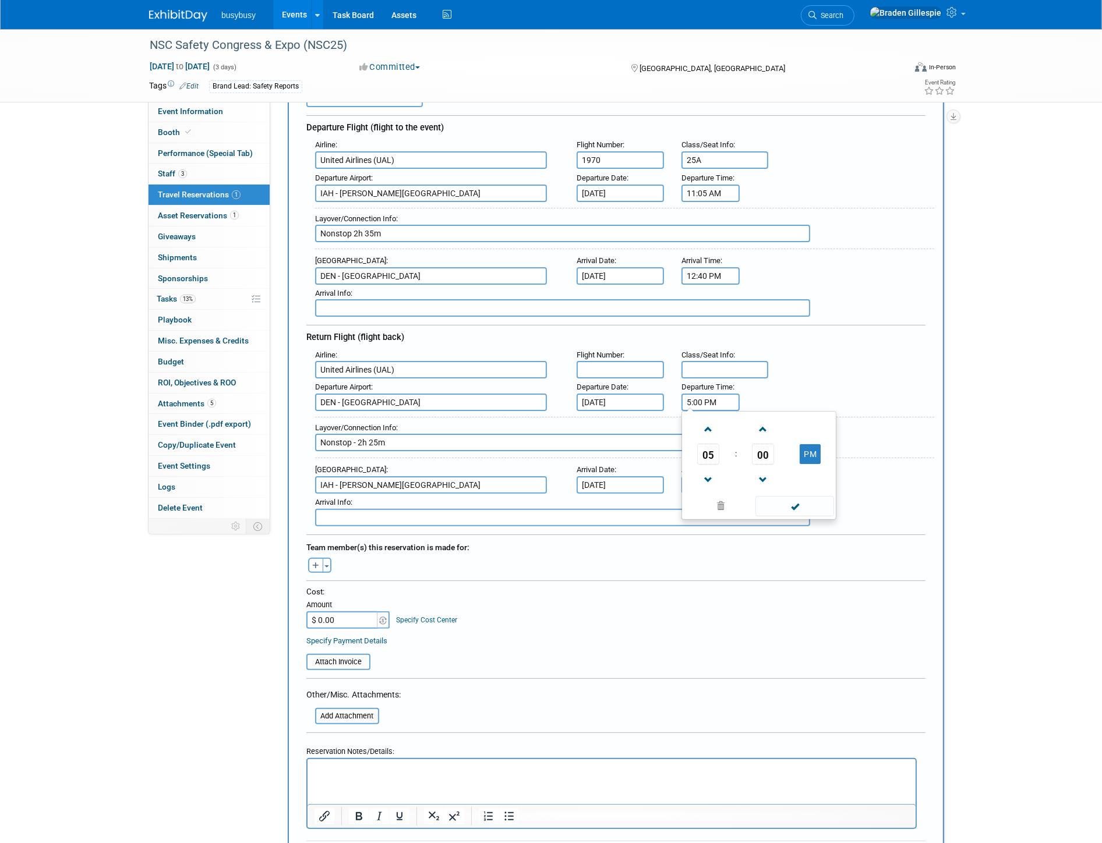
drag, startPoint x: 724, startPoint y: 391, endPoint x: 677, endPoint y: 391, distance: 47.7
click at [679, 390] on div "Departure Time : 5:00 PM 05 : 00 PM 12 01 02 03 04 05 06 07 08 09 10 11 00 05 1…" at bounding box center [708, 394] width 73 height 33
type input "11:05 AM"
click at [725, 476] on input "5:00 PM" at bounding box center [710, 484] width 58 height 17
drag, startPoint x: 725, startPoint y: 473, endPoint x: 671, endPoint y: 470, distance: 54.3
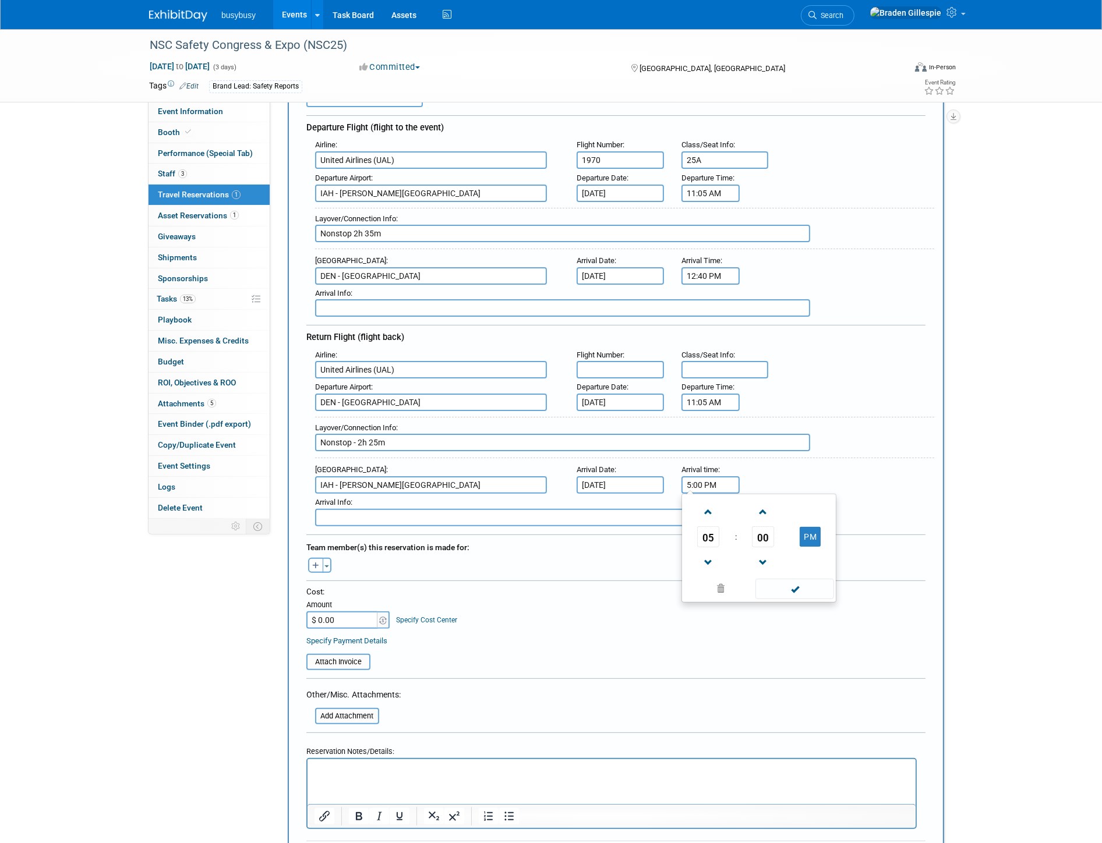
click at [671, 470] on div "Arrival Airport : [GEOGRAPHIC_DATA][PERSON_NAME] Arrival Date : [DATE] Arrival …" at bounding box center [620, 477] width 628 height 33
type input "7:05 PM"
click at [732, 394] on input "11:05 AM" at bounding box center [710, 402] width 58 height 17
drag, startPoint x: 625, startPoint y: 390, endPoint x: 618, endPoint y: 389, distance: 7.7
click at [619, 389] on div "Departure Airport : [GEOGRAPHIC_DATA] Departure Date : [DATE] Departure Time : …" at bounding box center [620, 394] width 628 height 33
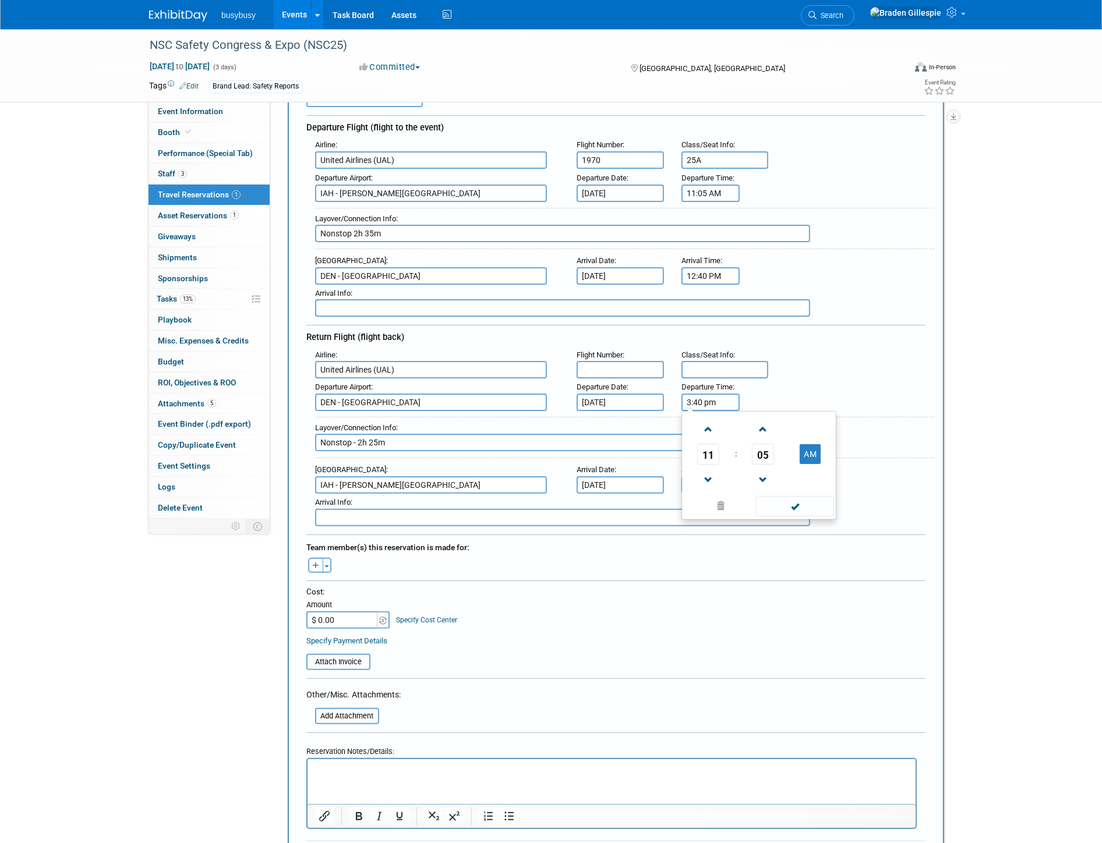
type input "3:40 PM"
click at [632, 362] on input "text" at bounding box center [619, 369] width 87 height 17
type input "1299"
click at [689, 361] on input "text" at bounding box center [724, 369] width 87 height 17
type input "38F"
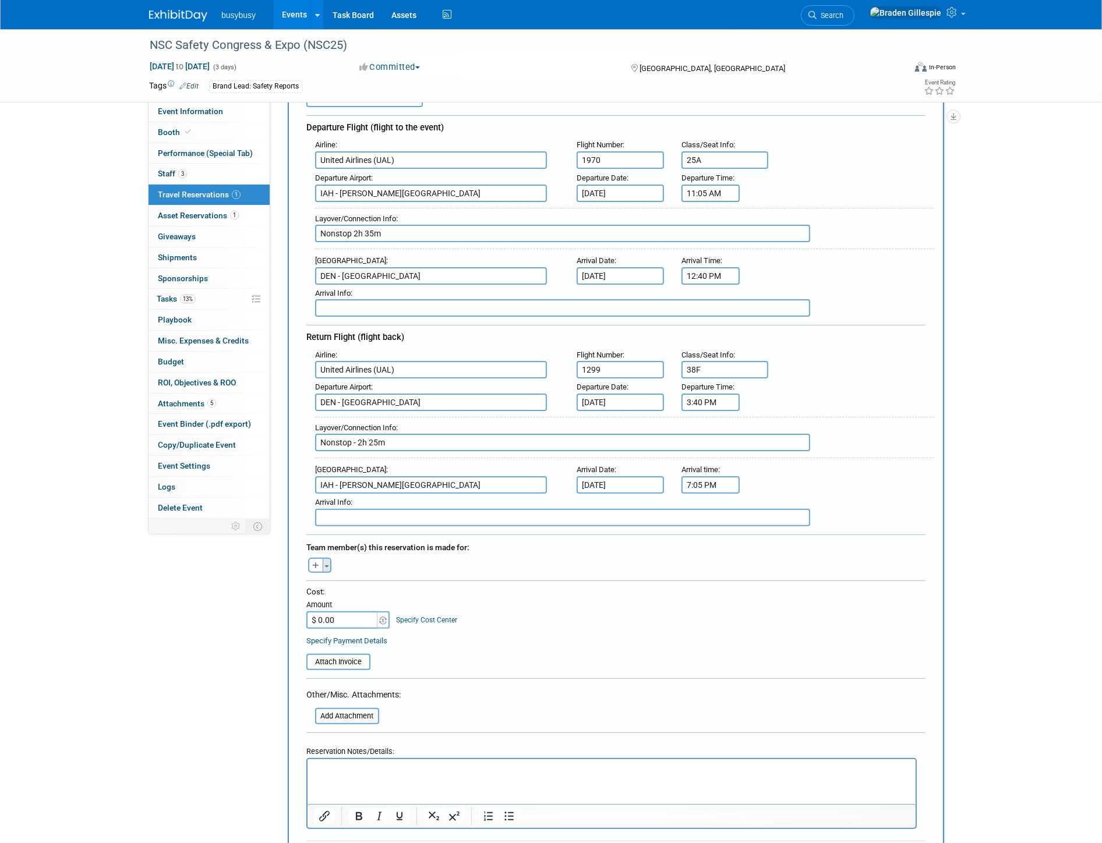
click at [327, 558] on div "Toggle Dropdown Select Anyone Tag a user or a resource Quick -- Select -- (me)" at bounding box center [320, 565] width 44 height 15
click at [327, 558] on button "Toggle Dropdown" at bounding box center [327, 565] width 9 height 15
click at [351, 641] on label "[PERSON_NAME]" at bounding box center [388, 651] width 144 height 21
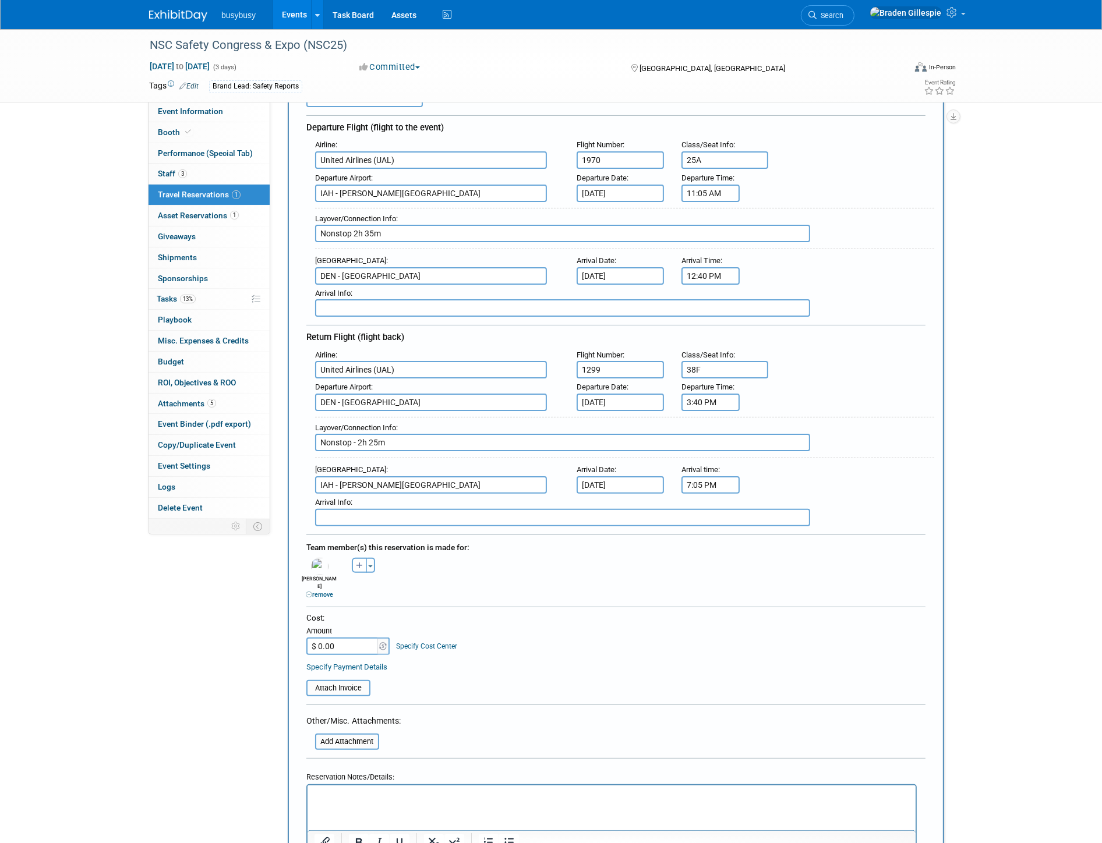
click at [348, 638] on input "$ 0.00" at bounding box center [342, 646] width 73 height 17
type input "$ 487.47"
click at [356, 681] on input "file" at bounding box center [300, 688] width 139 height 14
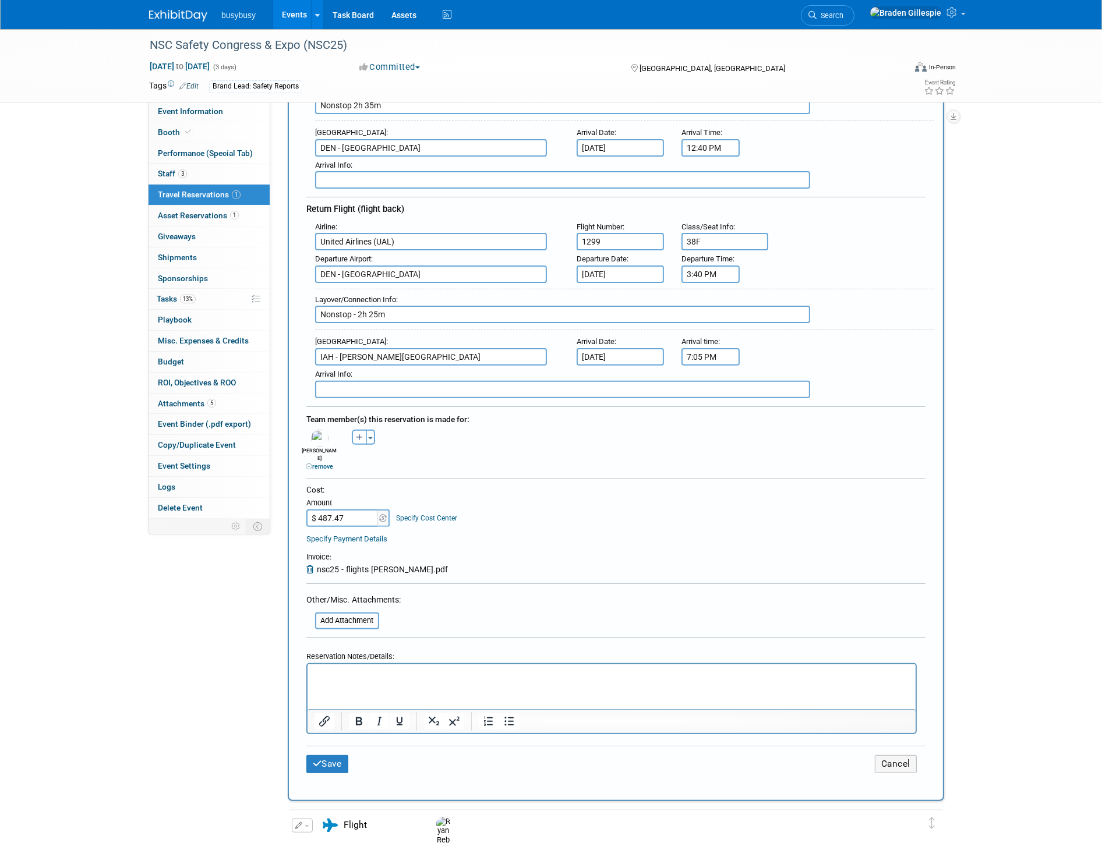
scroll to position [259, 0]
click at [345, 754] on button "Save" at bounding box center [327, 763] width 42 height 18
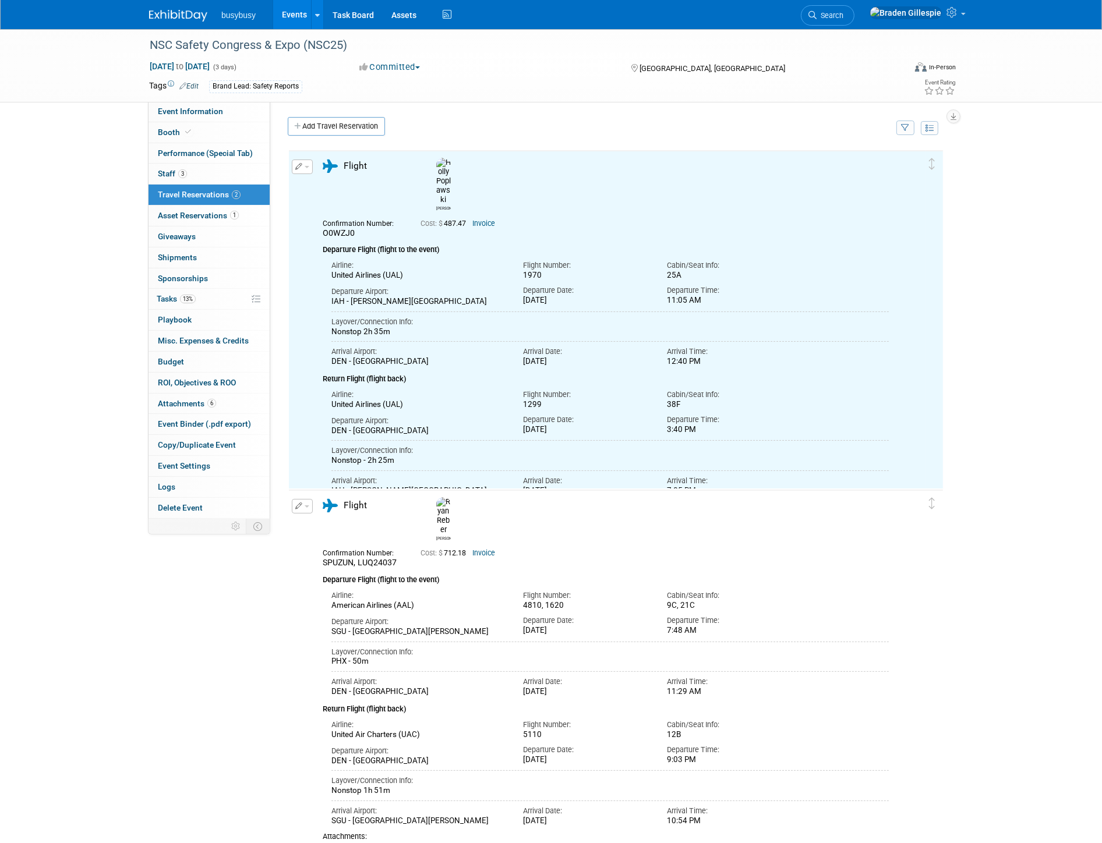
scroll to position [0, 0]
